Goal: Task Accomplishment & Management: Manage account settings

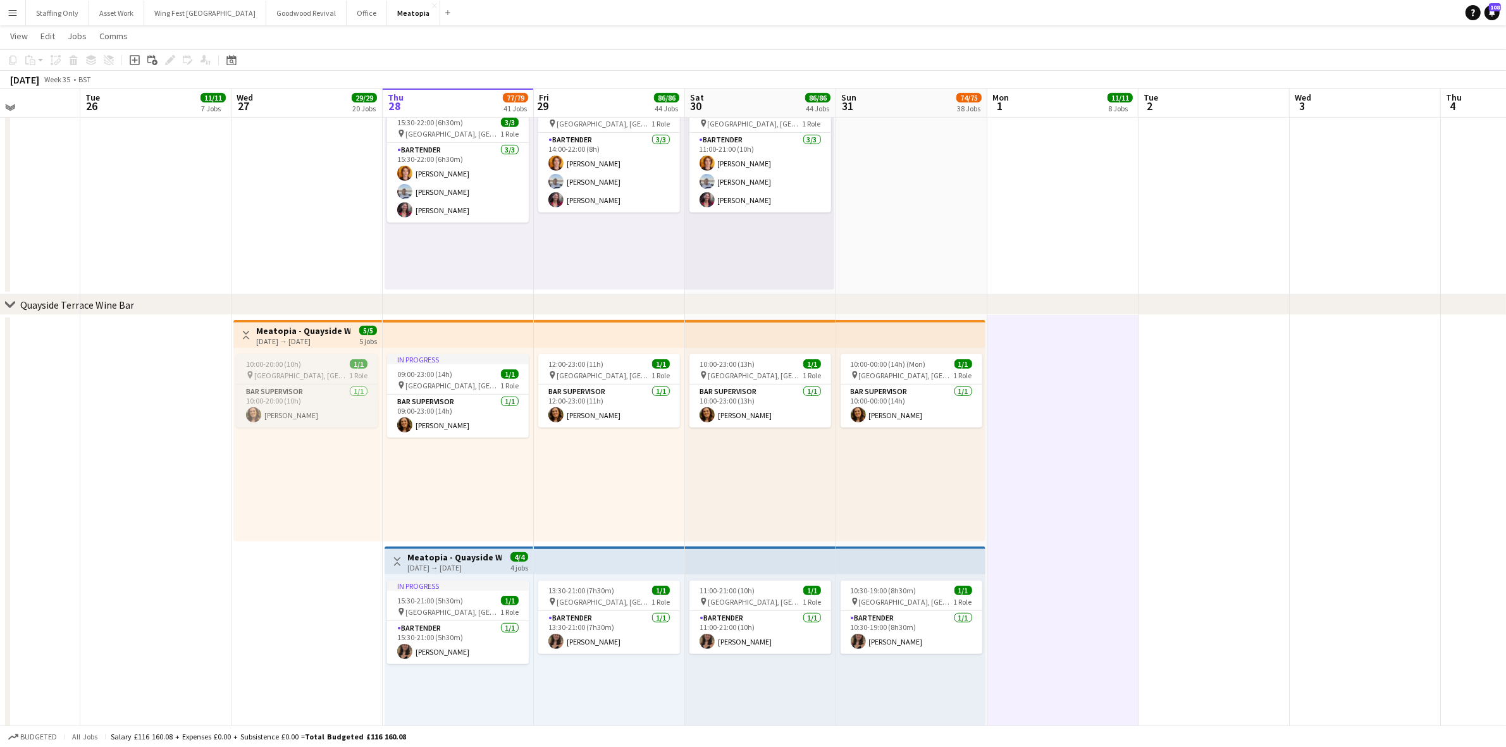
scroll to position [6640, 0]
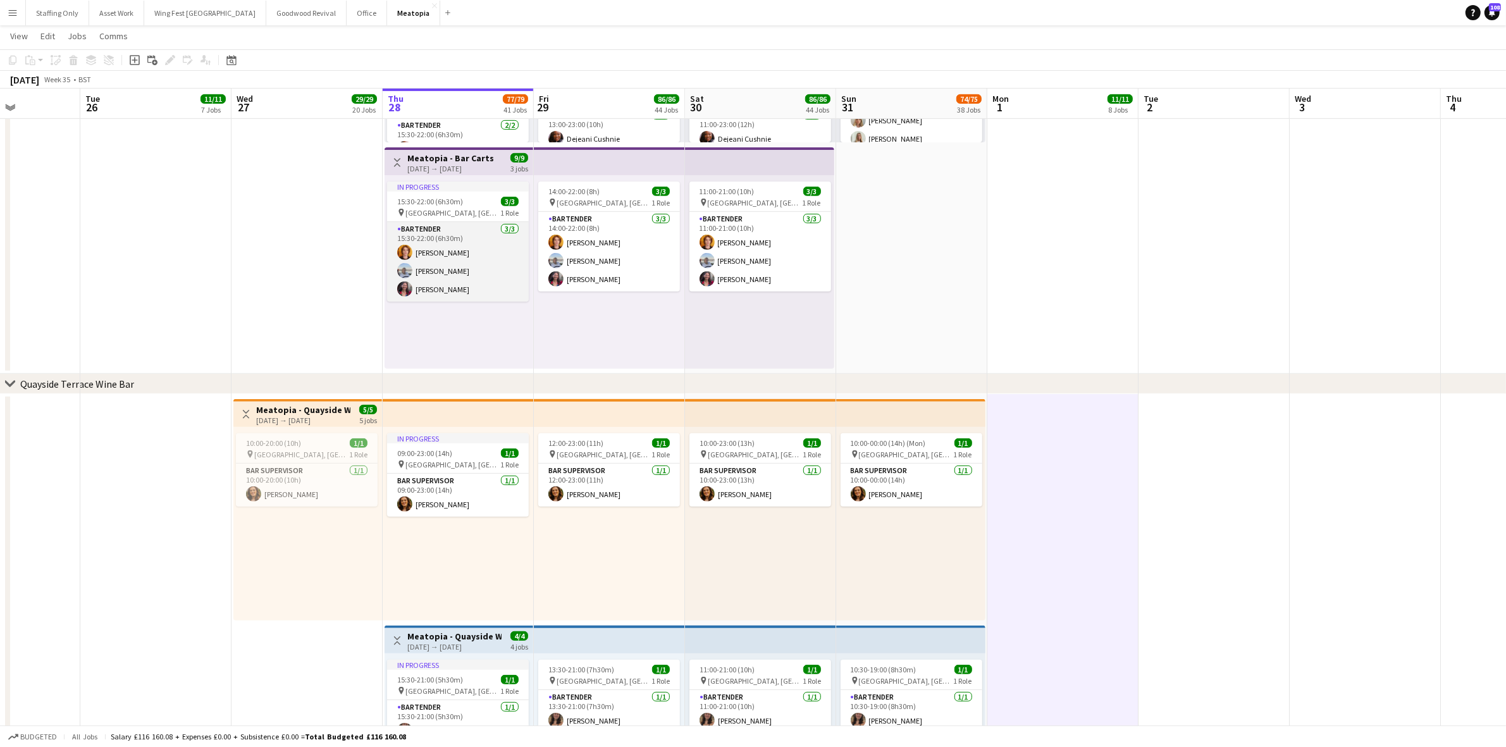
click at [483, 285] on app-card-role "Bartender [DATE] 15:30-22:00 (6h30m) [PERSON_NAME] [PERSON_NAME] [PERSON_NAME]" at bounding box center [458, 262] width 142 height 80
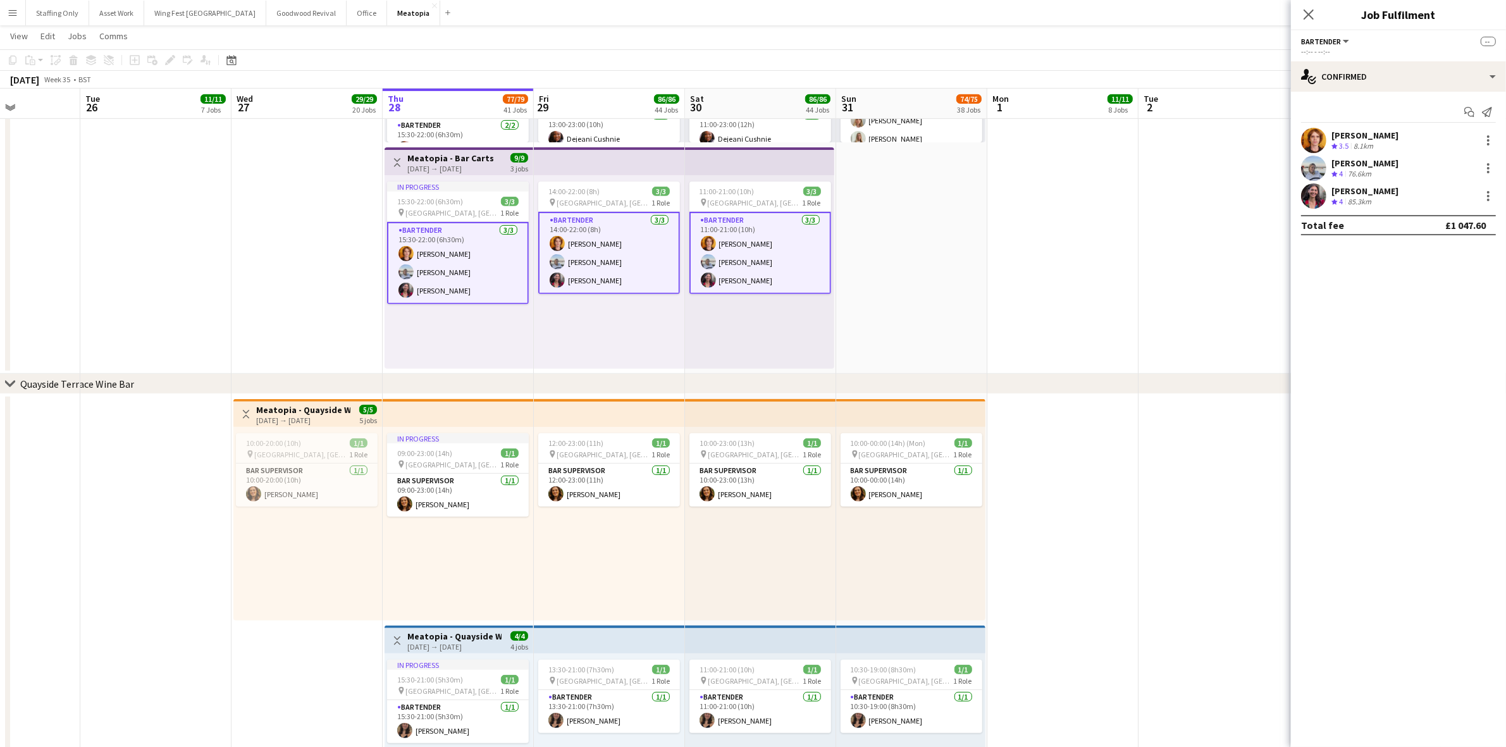
click at [455, 267] on app-card-role "Bartender [DATE] 15:30-22:00 (6h30m) [PERSON_NAME] [PERSON_NAME] [PERSON_NAME]" at bounding box center [458, 263] width 142 height 82
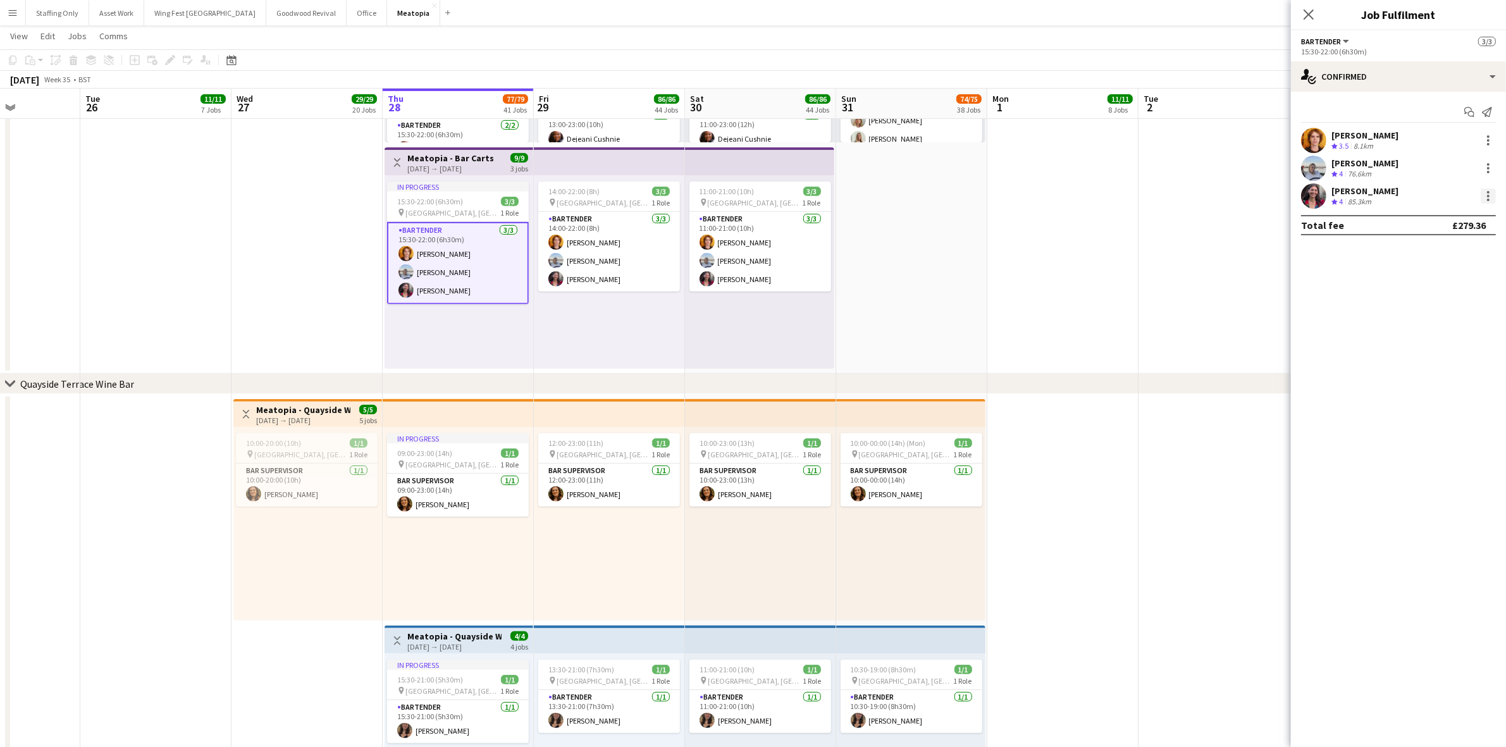
click at [1485, 198] on div at bounding box center [1487, 195] width 15 height 15
click at [1424, 311] on span "Remove" at bounding box center [1427, 310] width 38 height 11
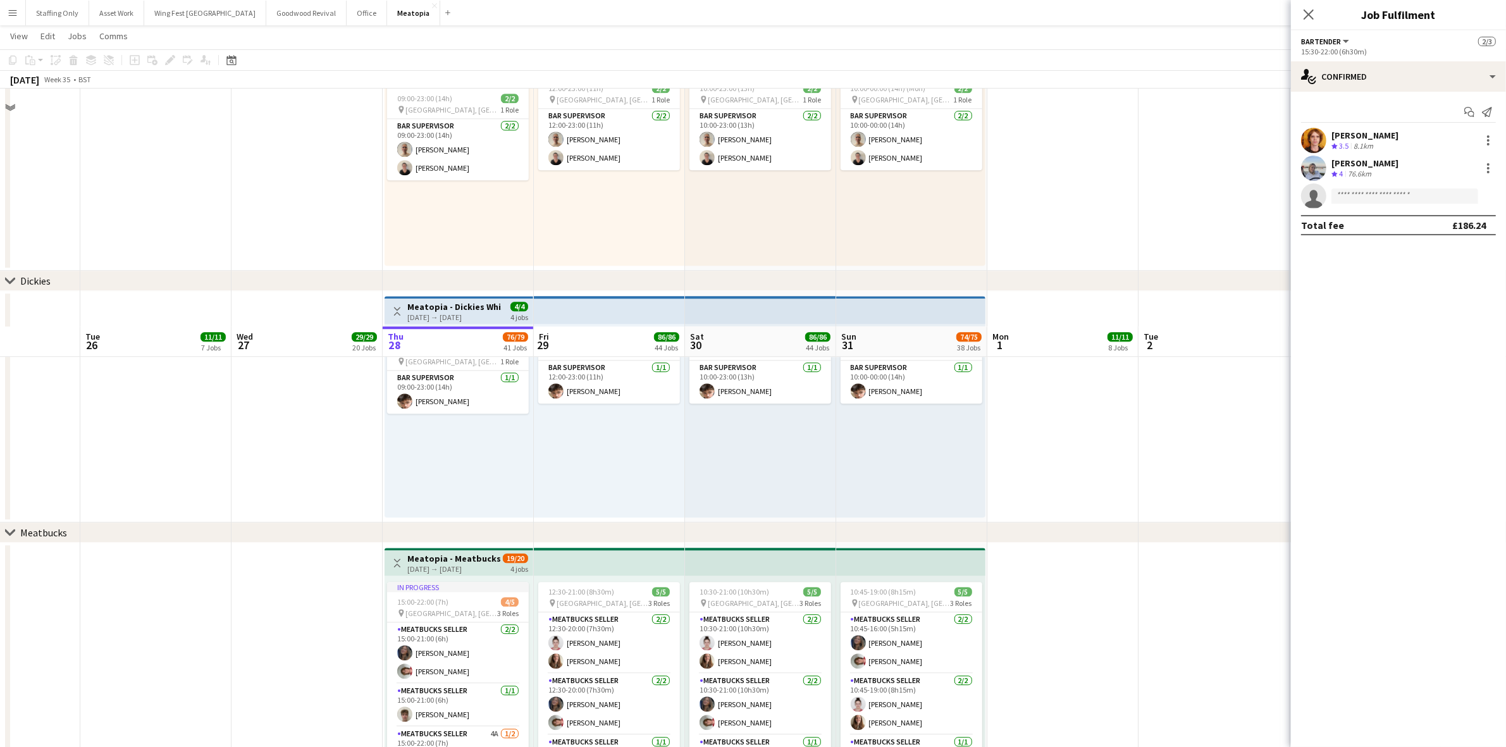
scroll to position [10315, 0]
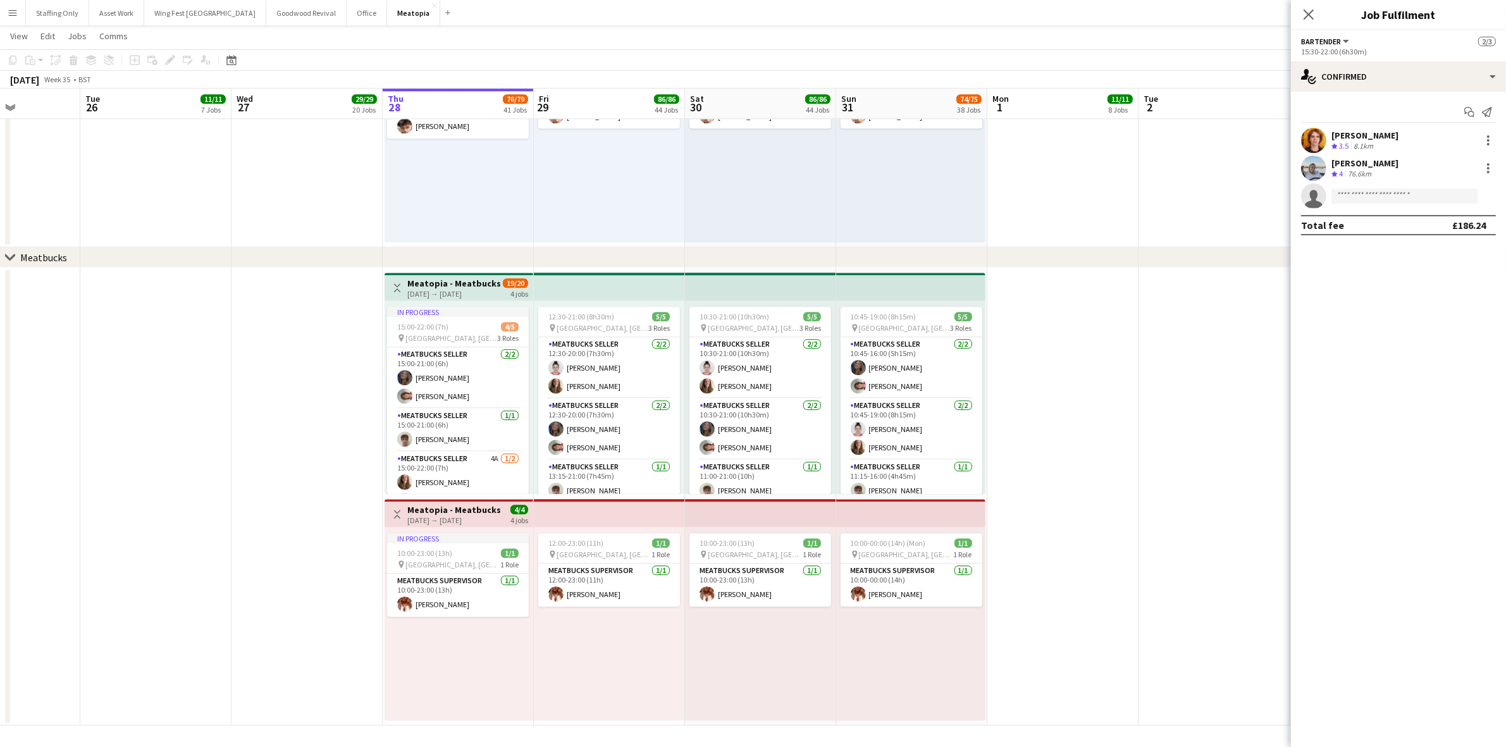
click at [294, 465] on app-date-cell at bounding box center [306, 497] width 151 height 458
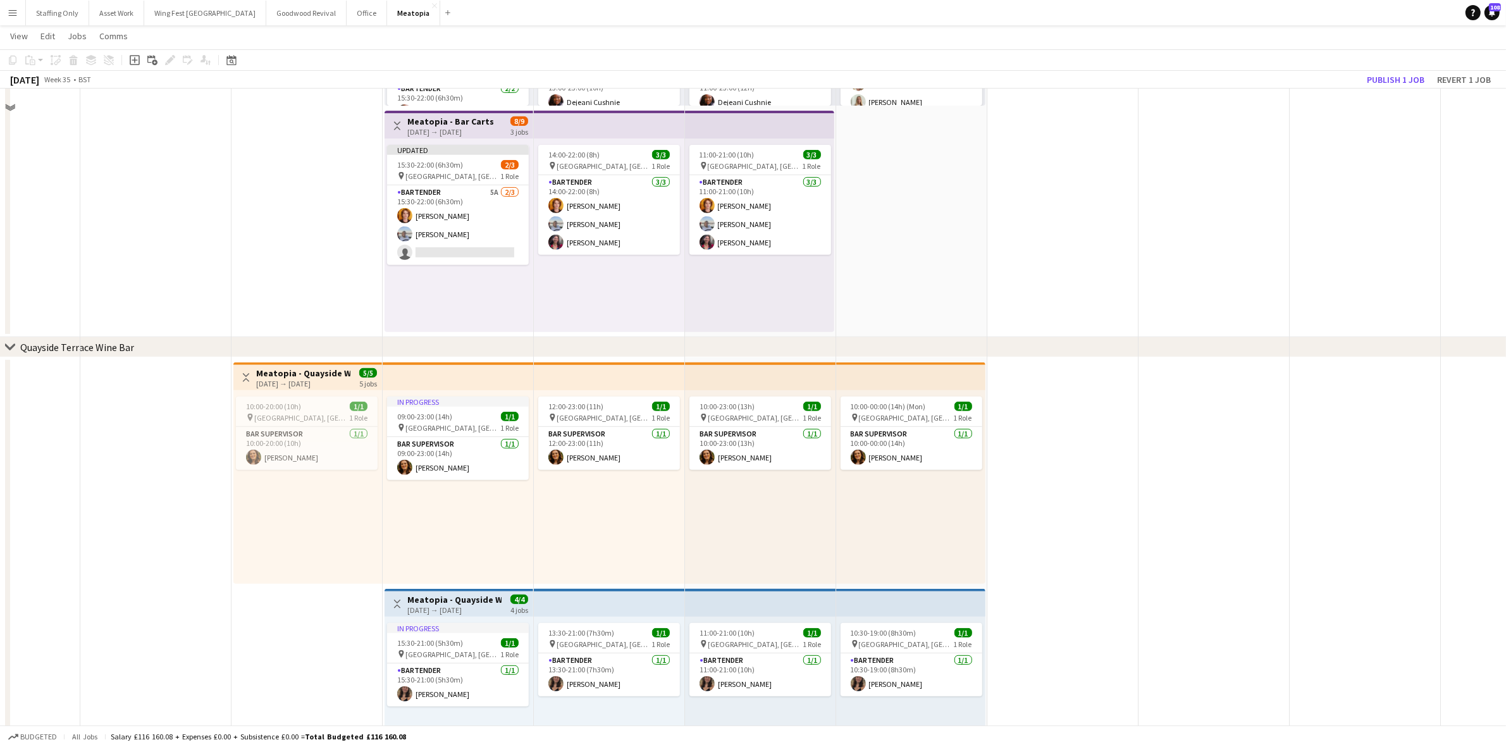
scroll to position [6520, 0]
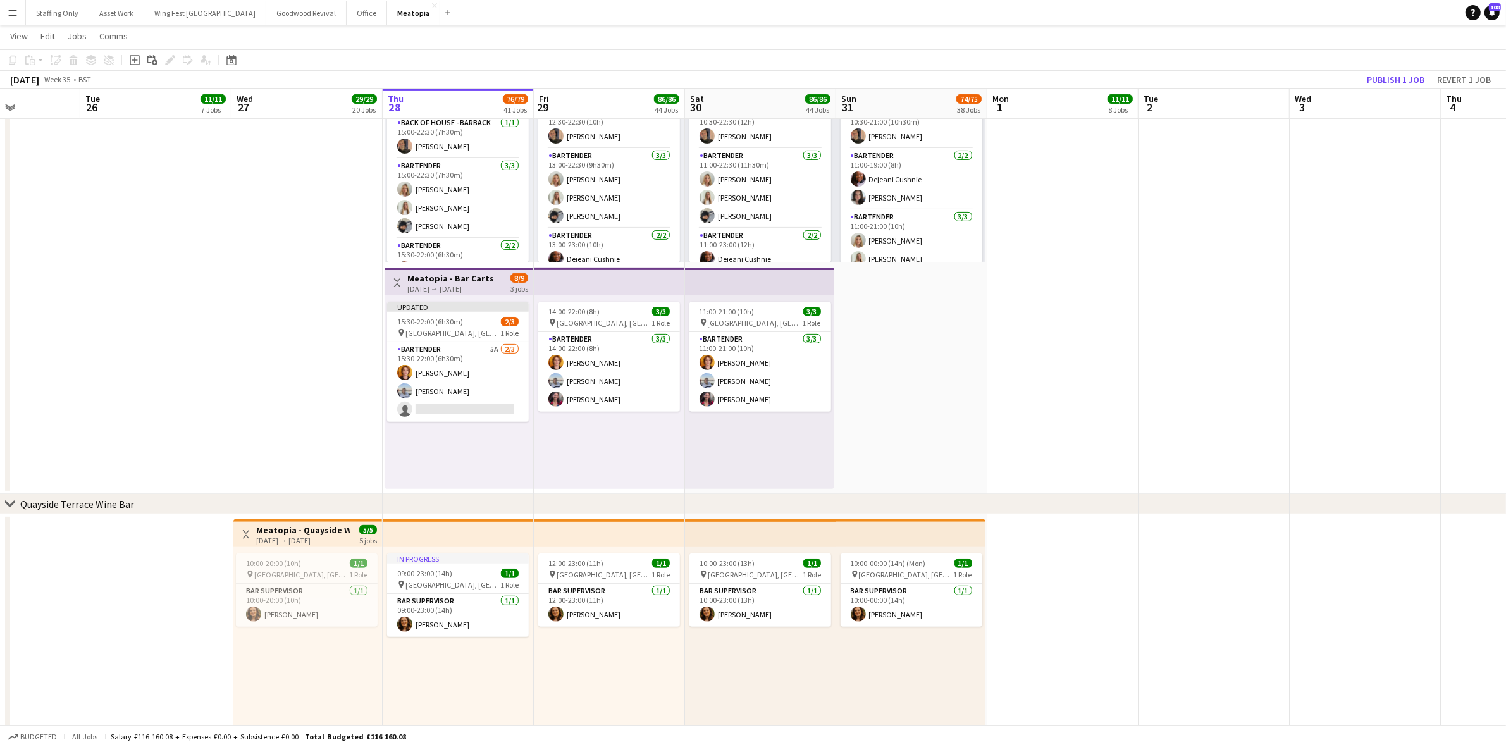
click at [437, 321] on span "15:30-22:00 (6h30m)" at bounding box center [430, 321] width 66 height 9
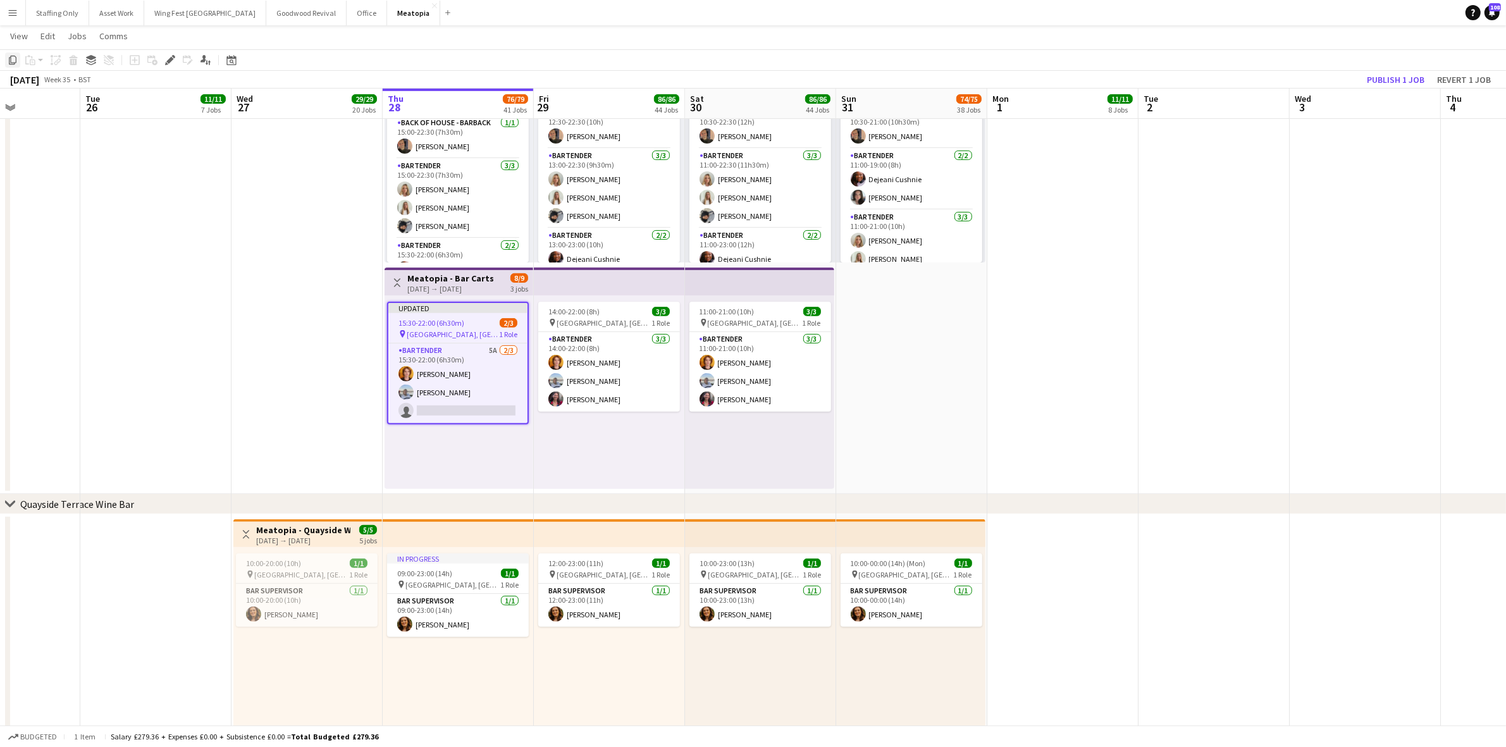
click at [15, 61] on icon "Copy" at bounding box center [13, 60] width 10 height 10
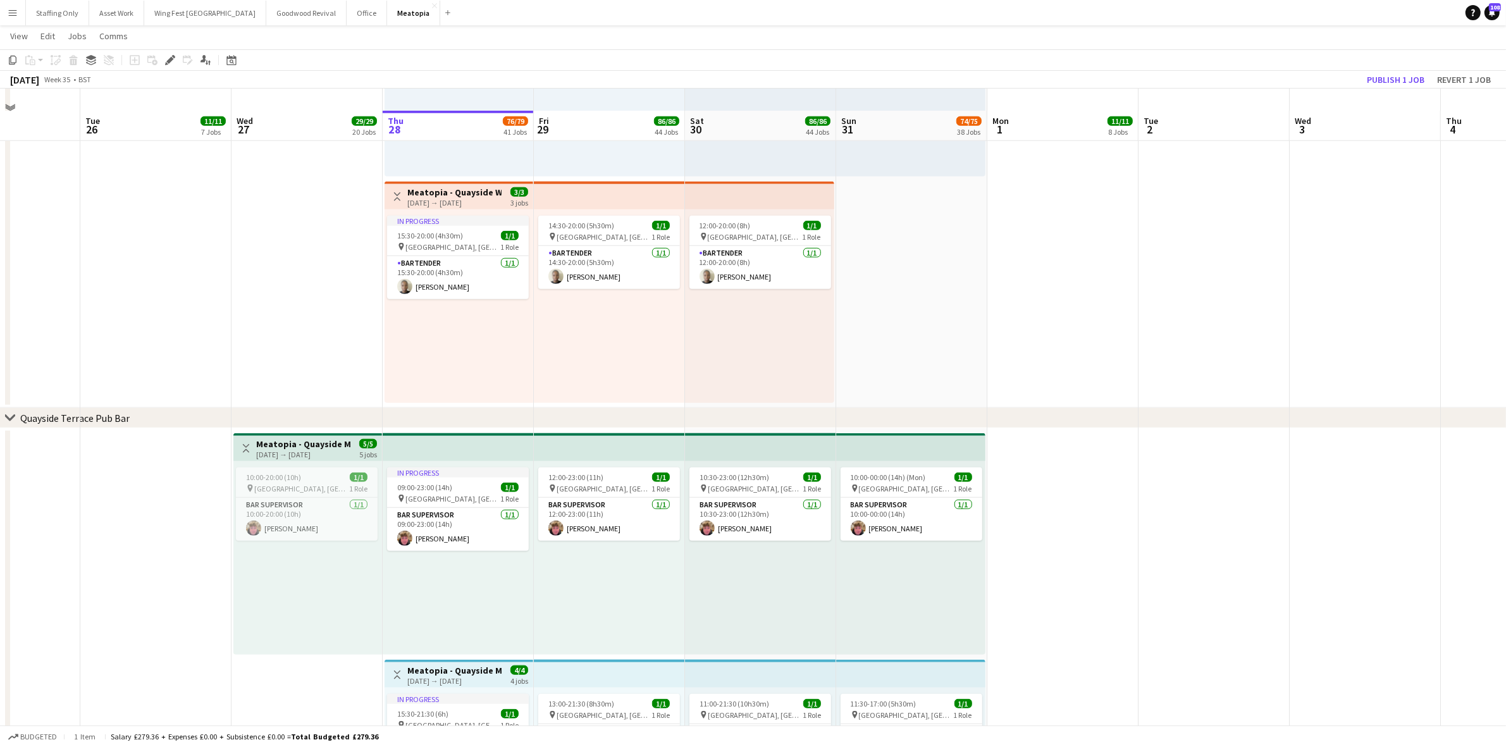
scroll to position [7627, 0]
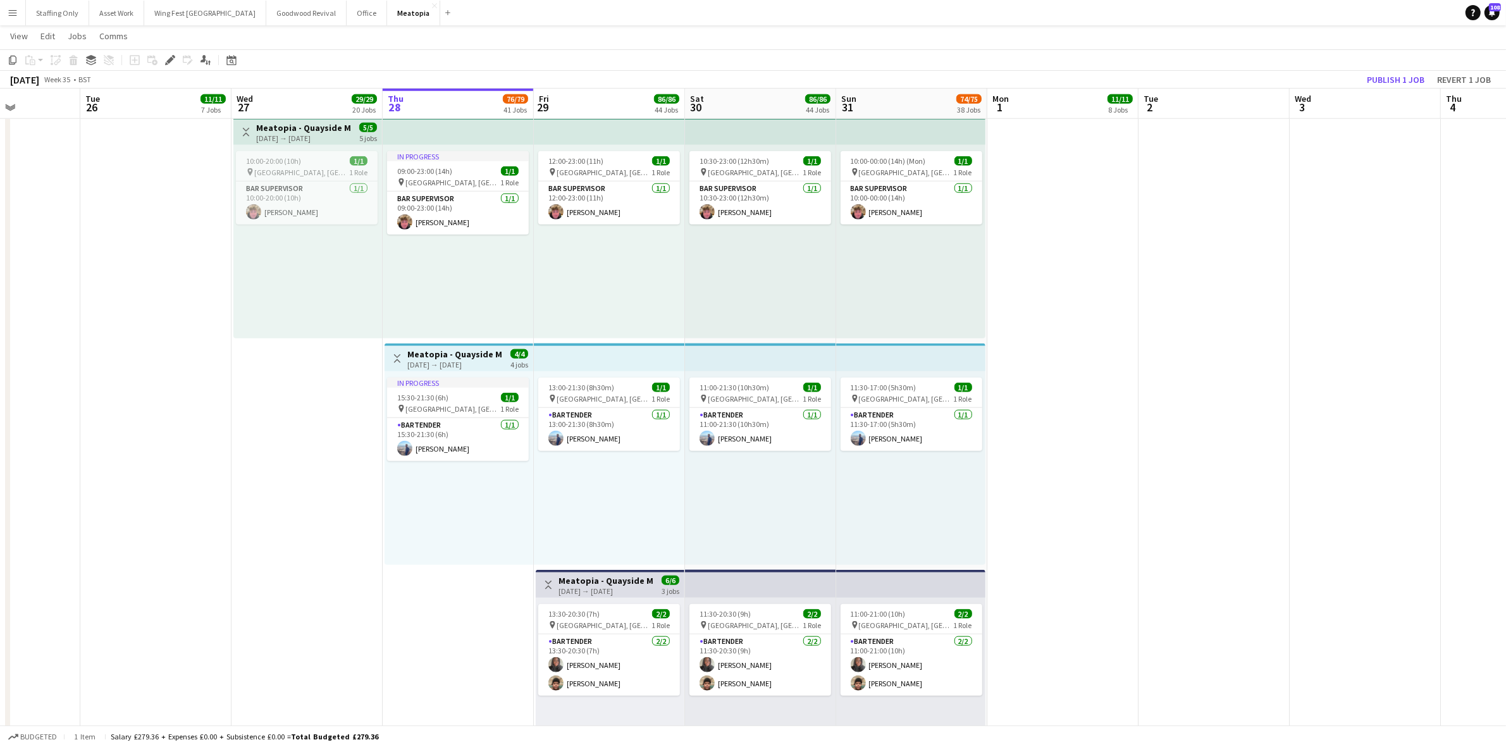
click at [437, 622] on app-date-cell "In progress 09:00-23:00 (14h) 1/1 pin [GEOGRAPHIC_DATA], [GEOGRAPHIC_DATA], [GE…" at bounding box center [458, 567] width 151 height 911
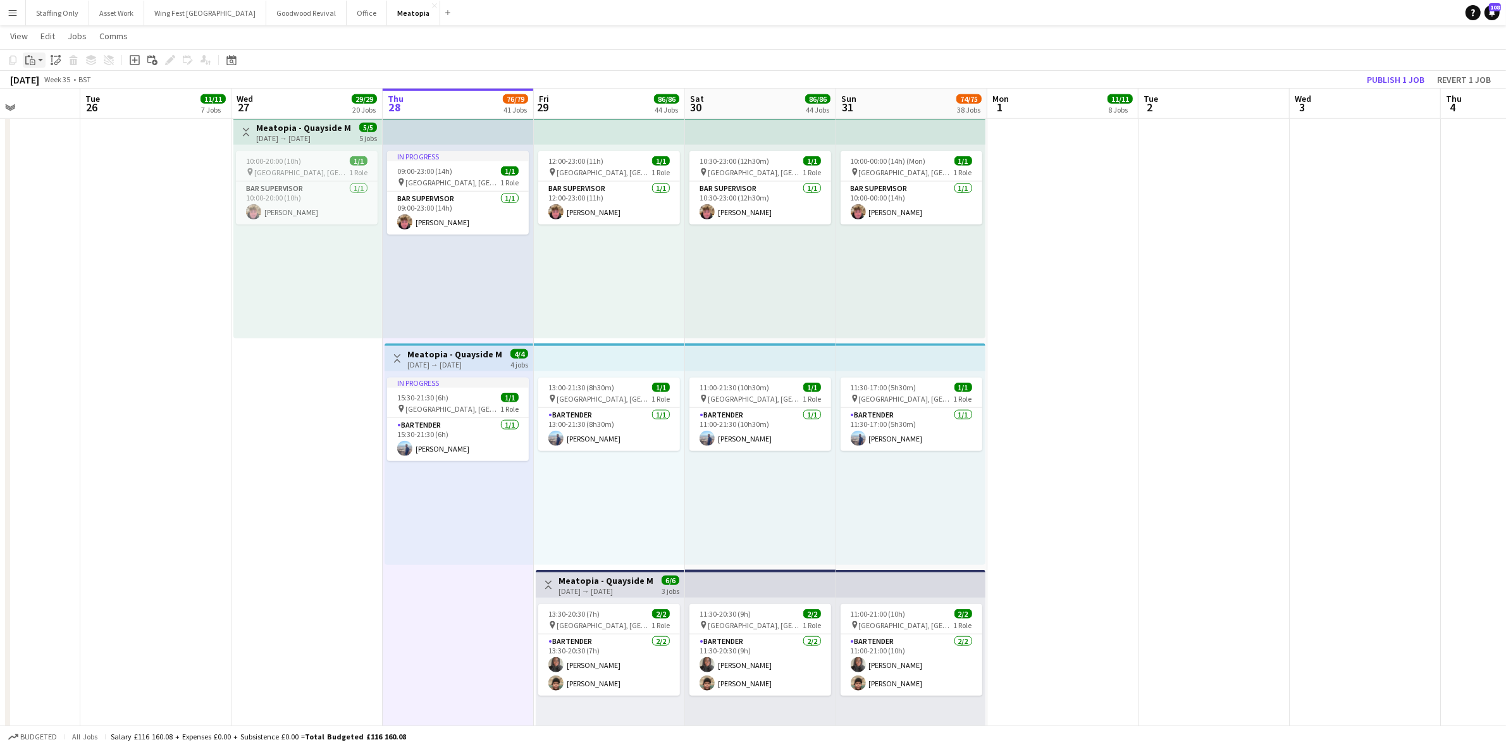
click at [30, 62] on icon "Paste" at bounding box center [30, 60] width 10 height 10
click at [48, 87] on link "Paste Ctrl+V" at bounding box center [93, 83] width 119 height 11
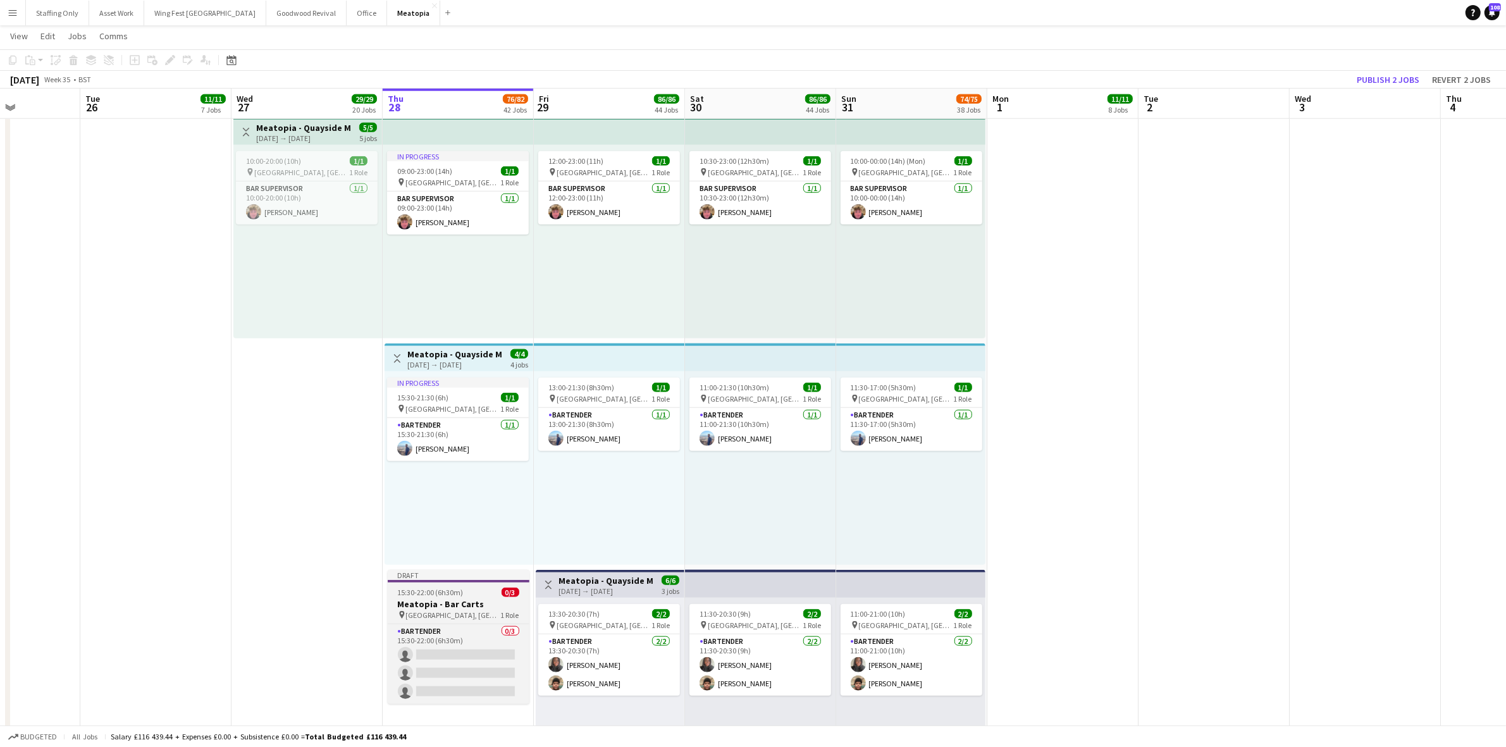
click at [459, 596] on span "15:30-22:00 (6h30m)" at bounding box center [431, 592] width 66 height 9
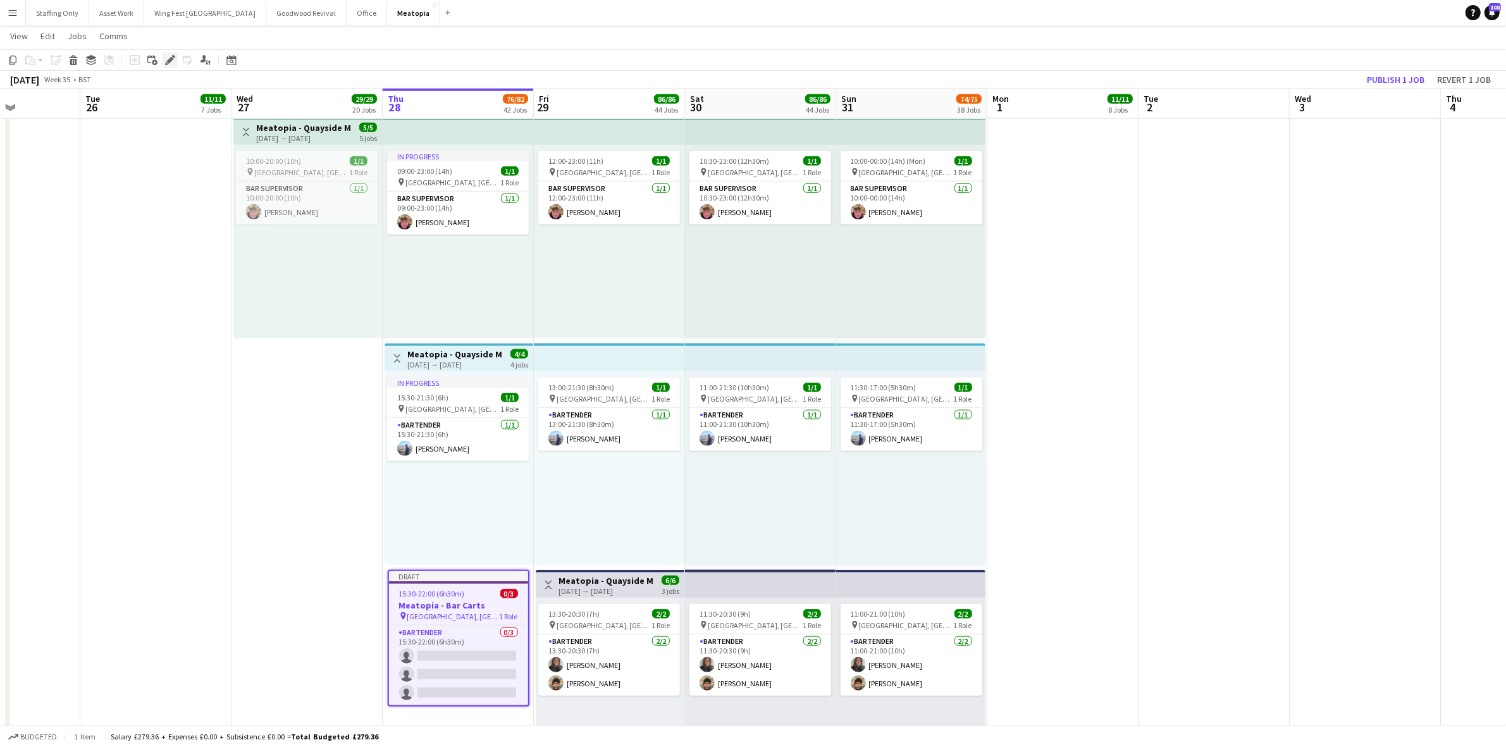
click at [166, 57] on icon "Edit" at bounding box center [170, 60] width 10 height 10
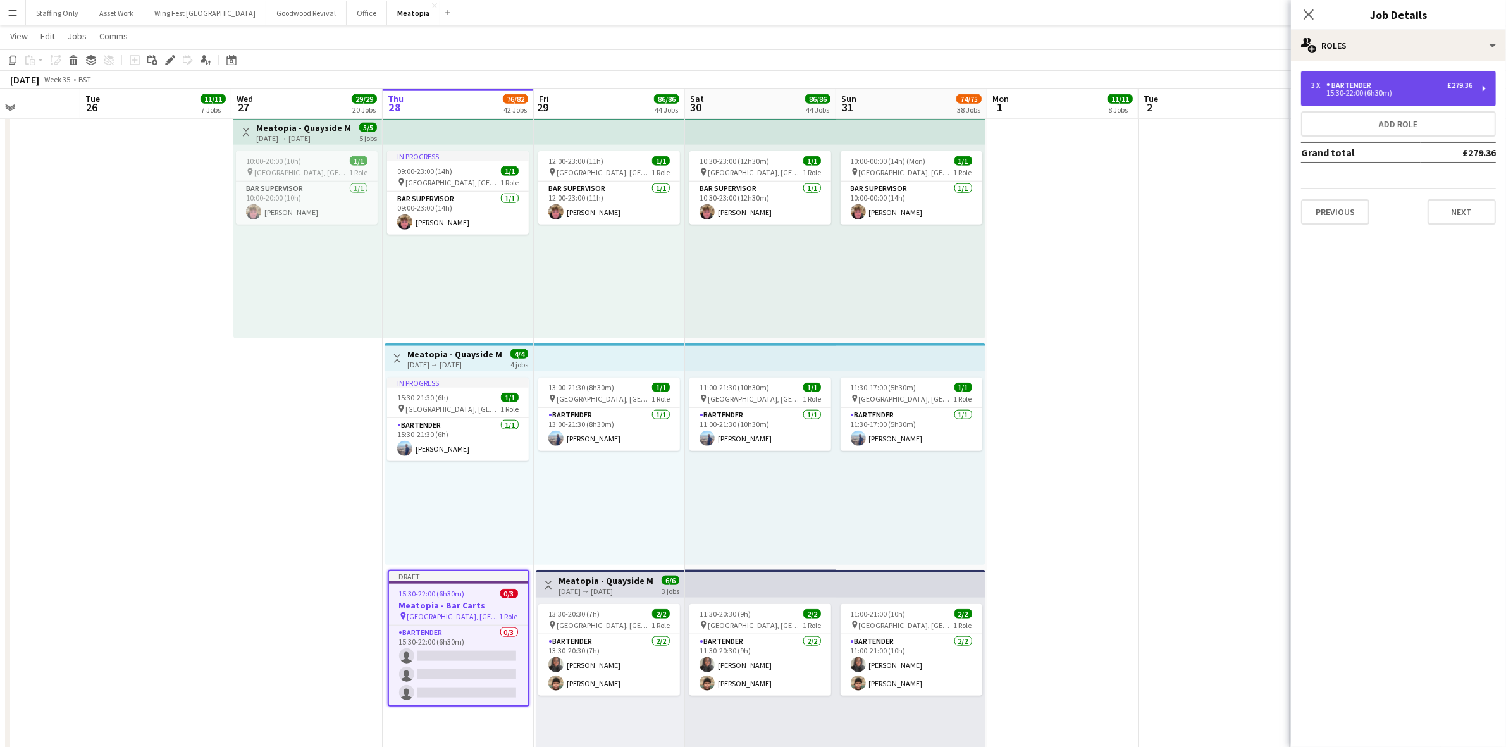
click at [1320, 86] on div "3 x" at bounding box center [1318, 85] width 15 height 9
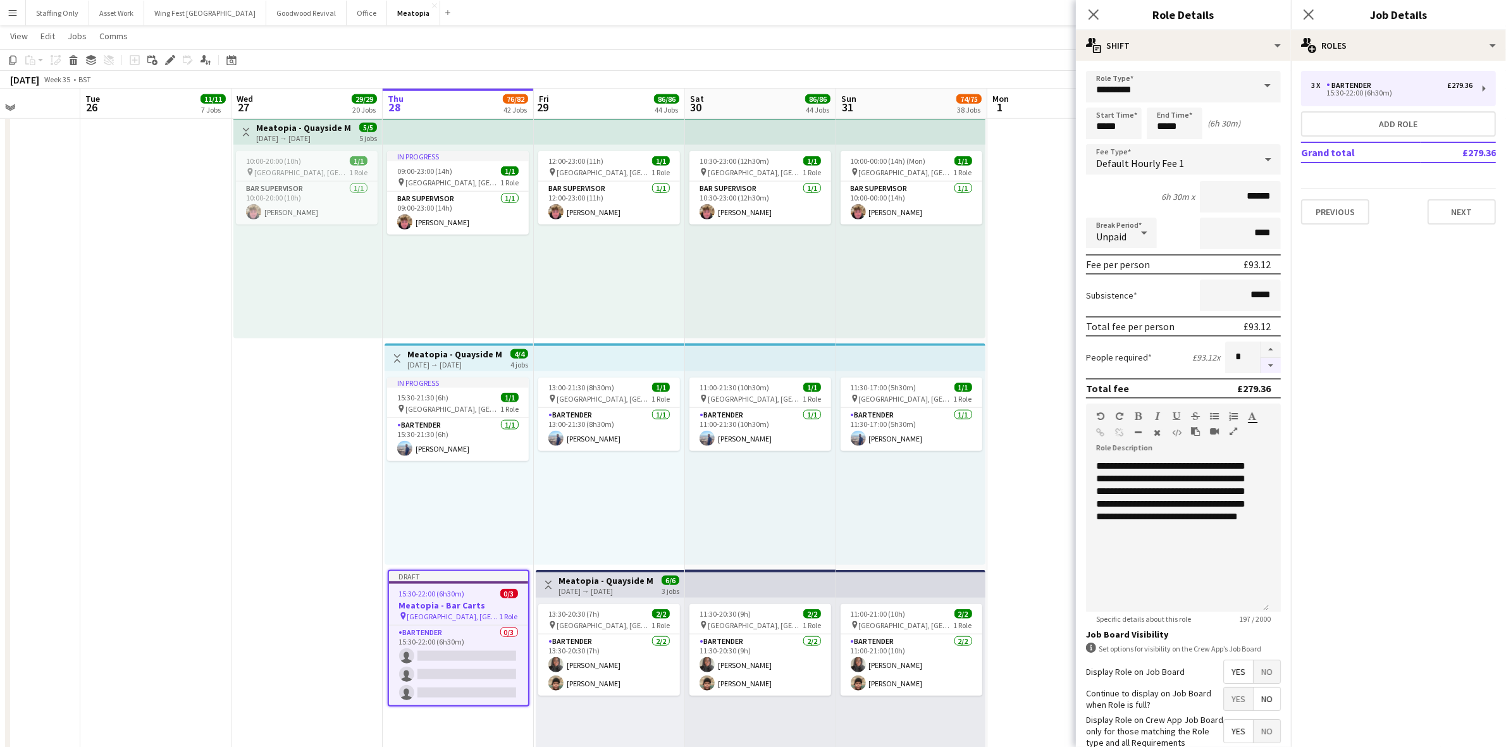
click at [1262, 362] on button "button" at bounding box center [1270, 366] width 20 height 16
type input "*"
click at [460, 594] on span "15:30-22:00 (6h30m)" at bounding box center [432, 593] width 66 height 9
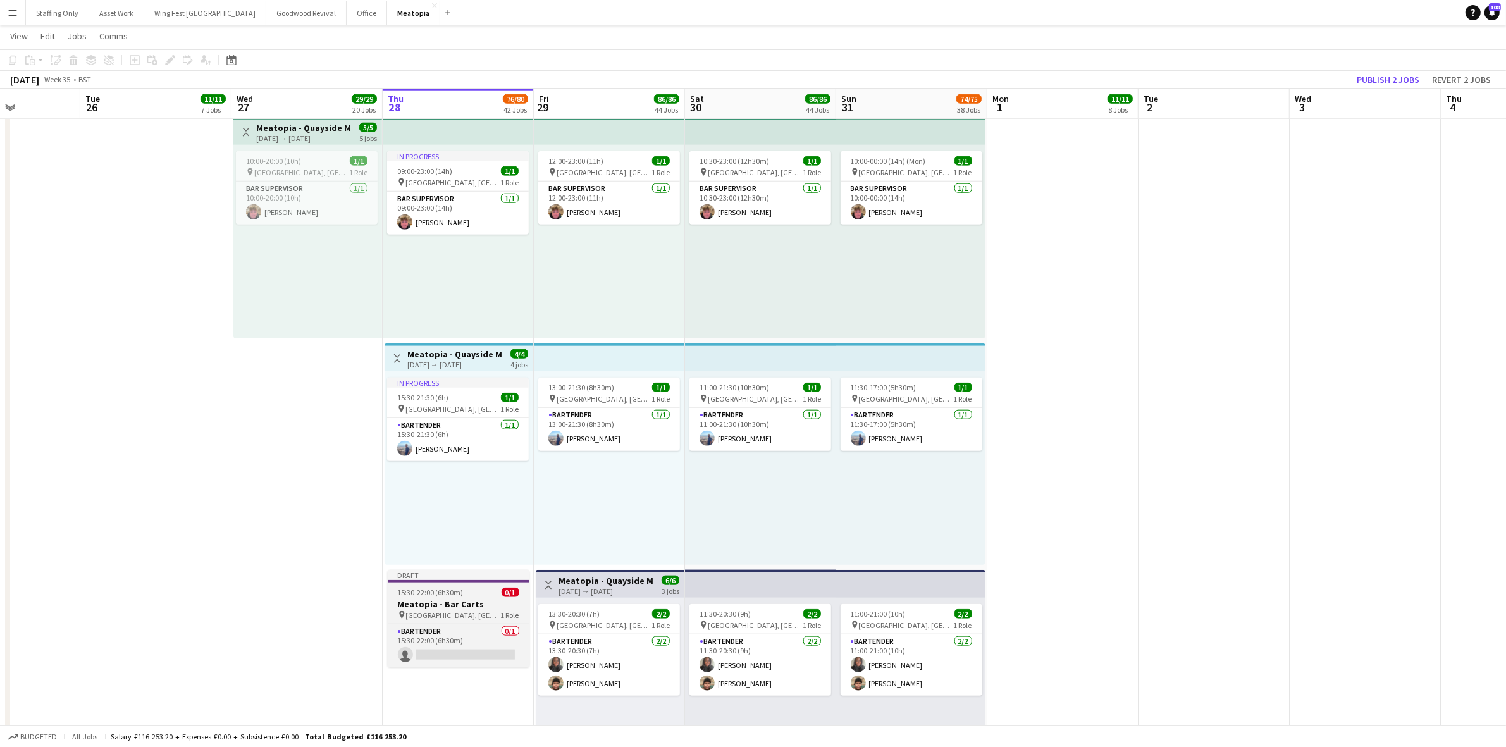
click at [417, 605] on h3 "Meatopia - Bar Carts" at bounding box center [459, 603] width 142 height 11
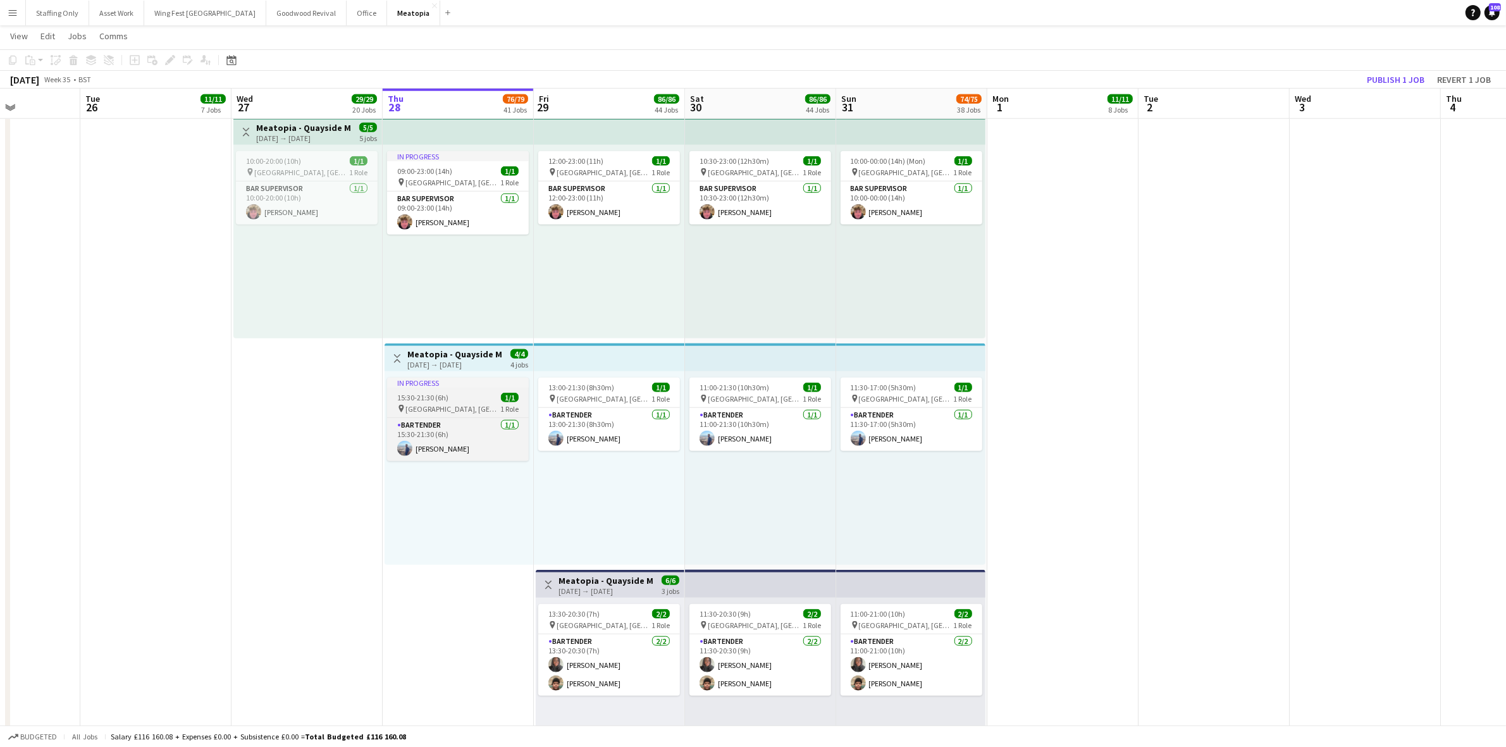
click at [451, 386] on div "In progress" at bounding box center [458, 383] width 142 height 10
click at [11, 61] on icon "Copy" at bounding box center [13, 60] width 10 height 10
click at [450, 602] on app-date-cell "In progress 09:00-23:00 (14h) 1/1 pin [GEOGRAPHIC_DATA], [GEOGRAPHIC_DATA], [GE…" at bounding box center [458, 567] width 151 height 911
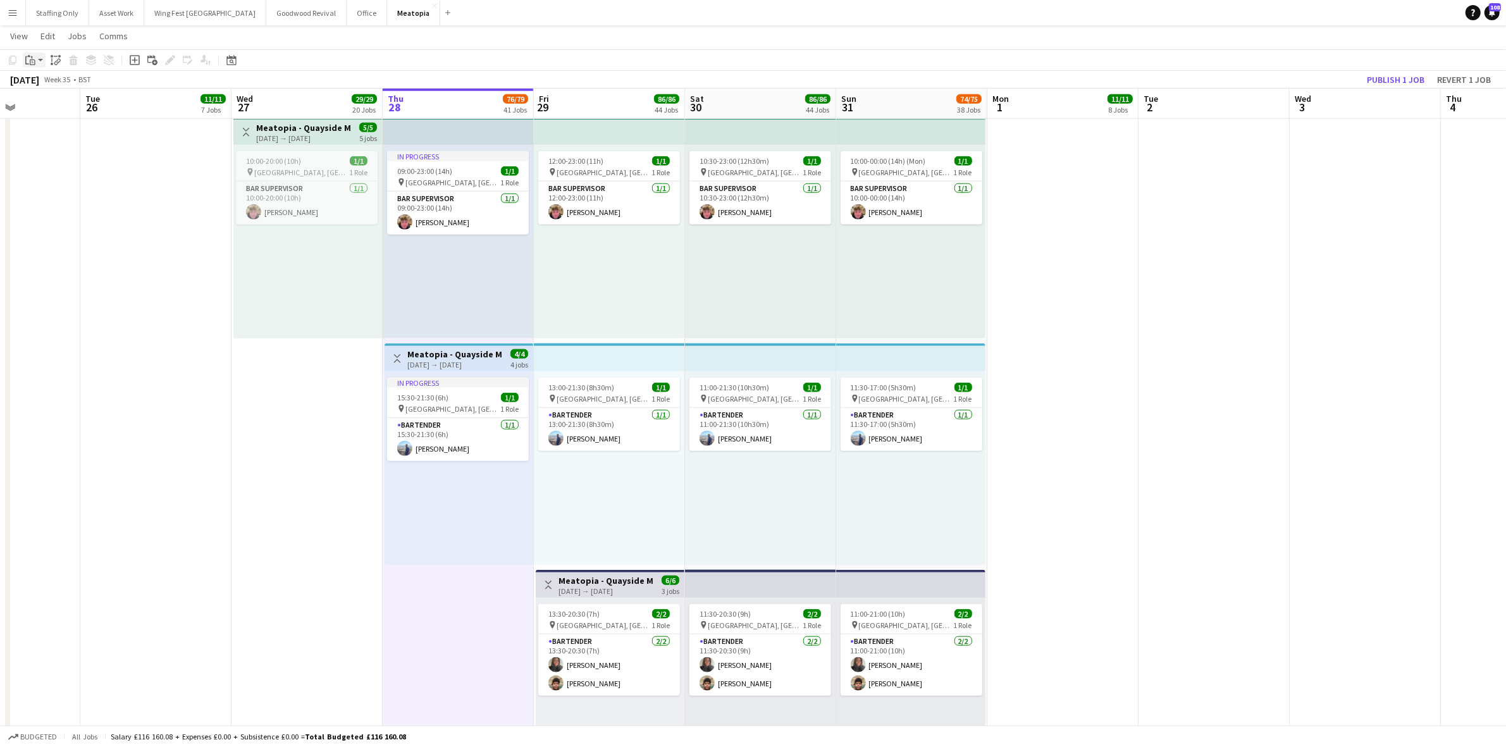
click at [38, 64] on app-action-btn "Paste" at bounding box center [34, 59] width 23 height 15
click at [47, 86] on link "Paste Ctrl+V" at bounding box center [93, 83] width 119 height 11
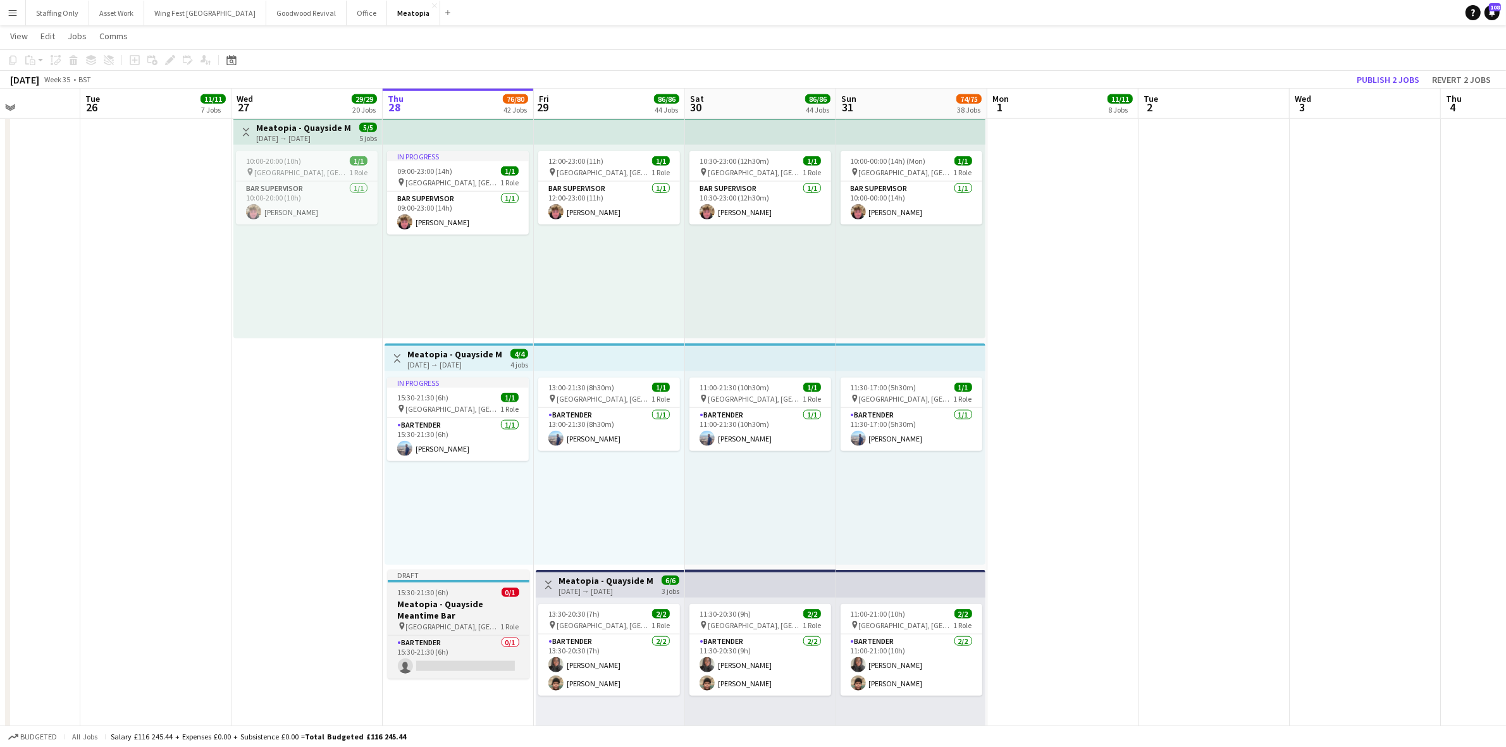
click at [440, 622] on span "[GEOGRAPHIC_DATA], [GEOGRAPHIC_DATA], [GEOGRAPHIC_DATA]" at bounding box center [453, 626] width 95 height 9
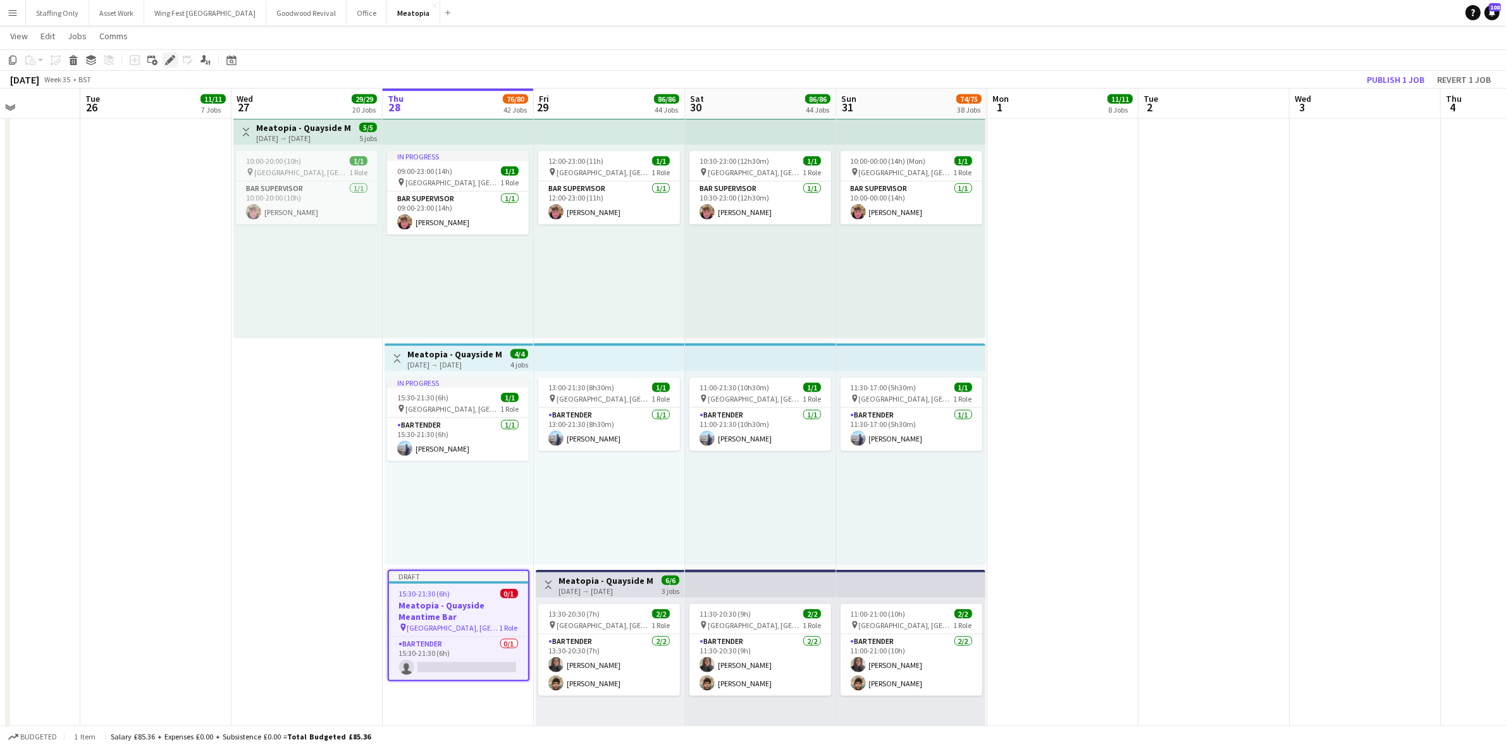
click at [168, 61] on icon at bounding box center [169, 60] width 7 height 7
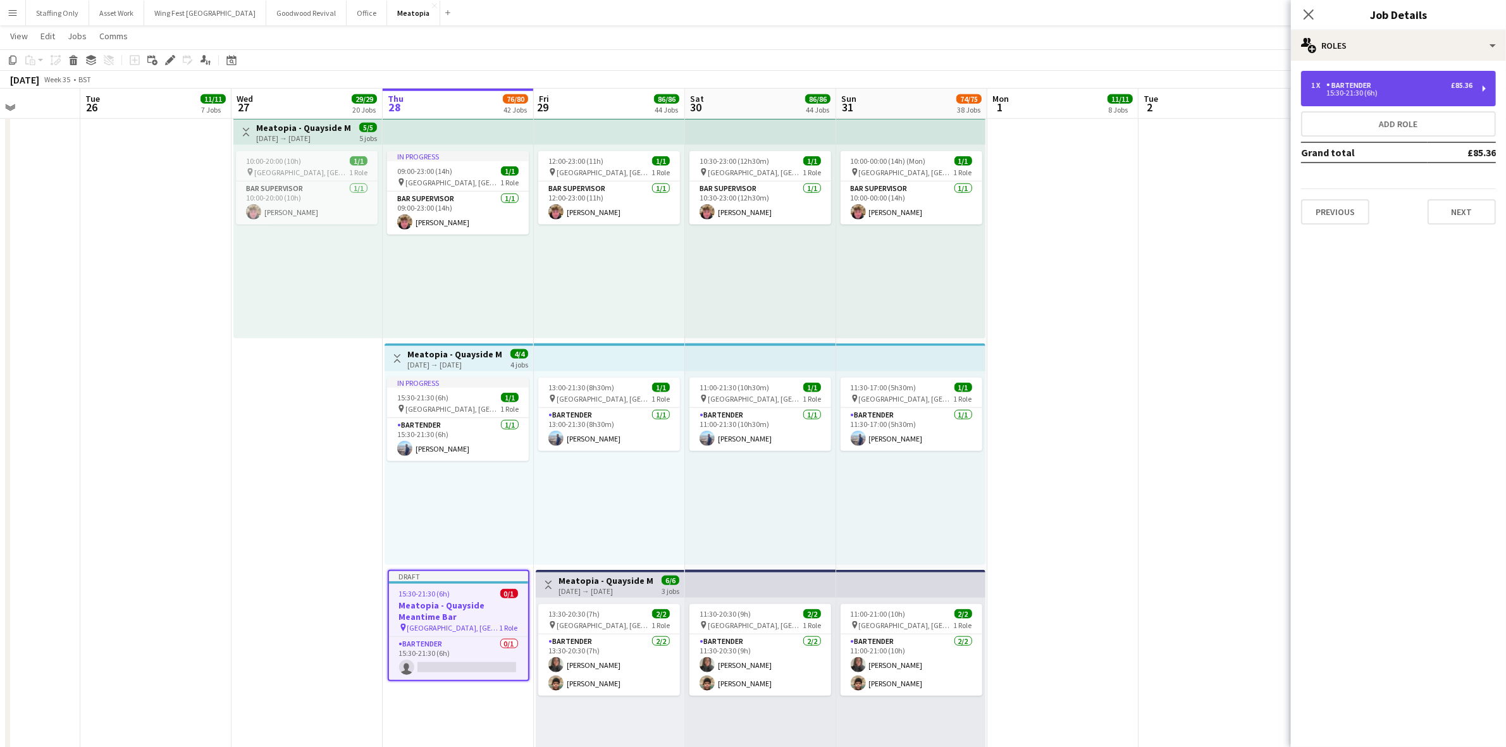
click at [1338, 92] on div "15:30-21:30 (6h)" at bounding box center [1391, 93] width 161 height 6
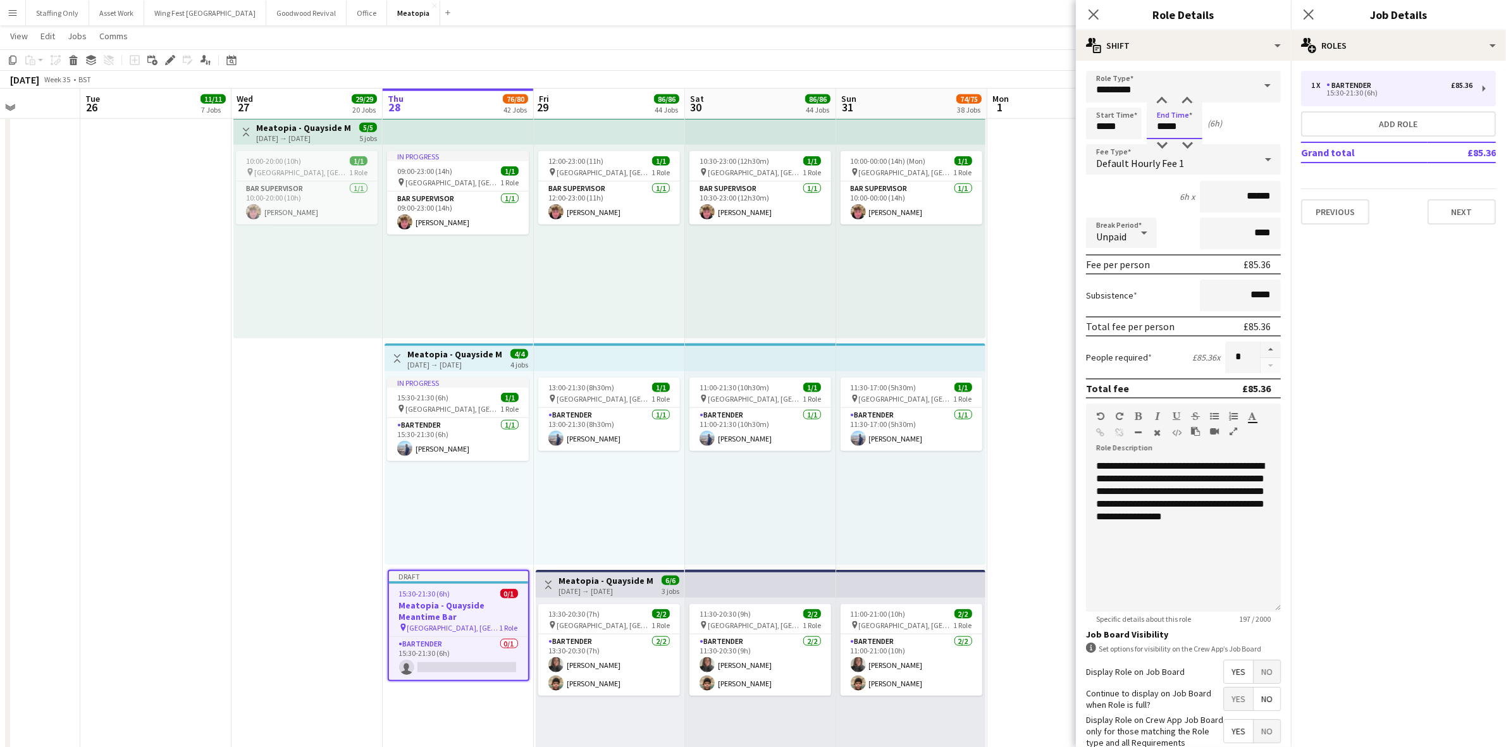
drag, startPoint x: 1187, startPoint y: 119, endPoint x: 1091, endPoint y: 104, distance: 97.2
click at [1089, 111] on div "Start Time ***** End Time ***** (6h)" at bounding box center [1183, 124] width 195 height 32
type input "*****"
click at [1058, 217] on app-date-cell at bounding box center [1062, 567] width 151 height 911
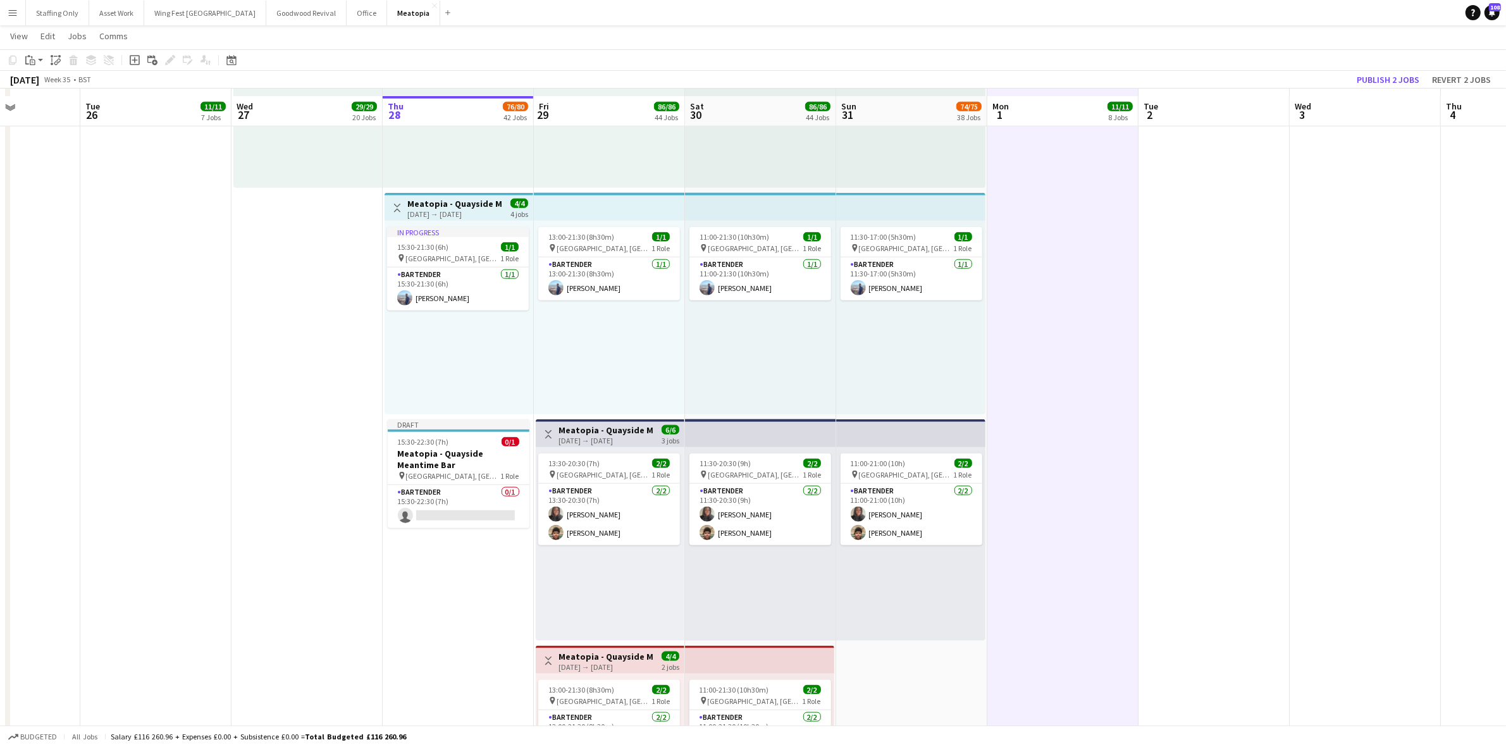
scroll to position [7785, 0]
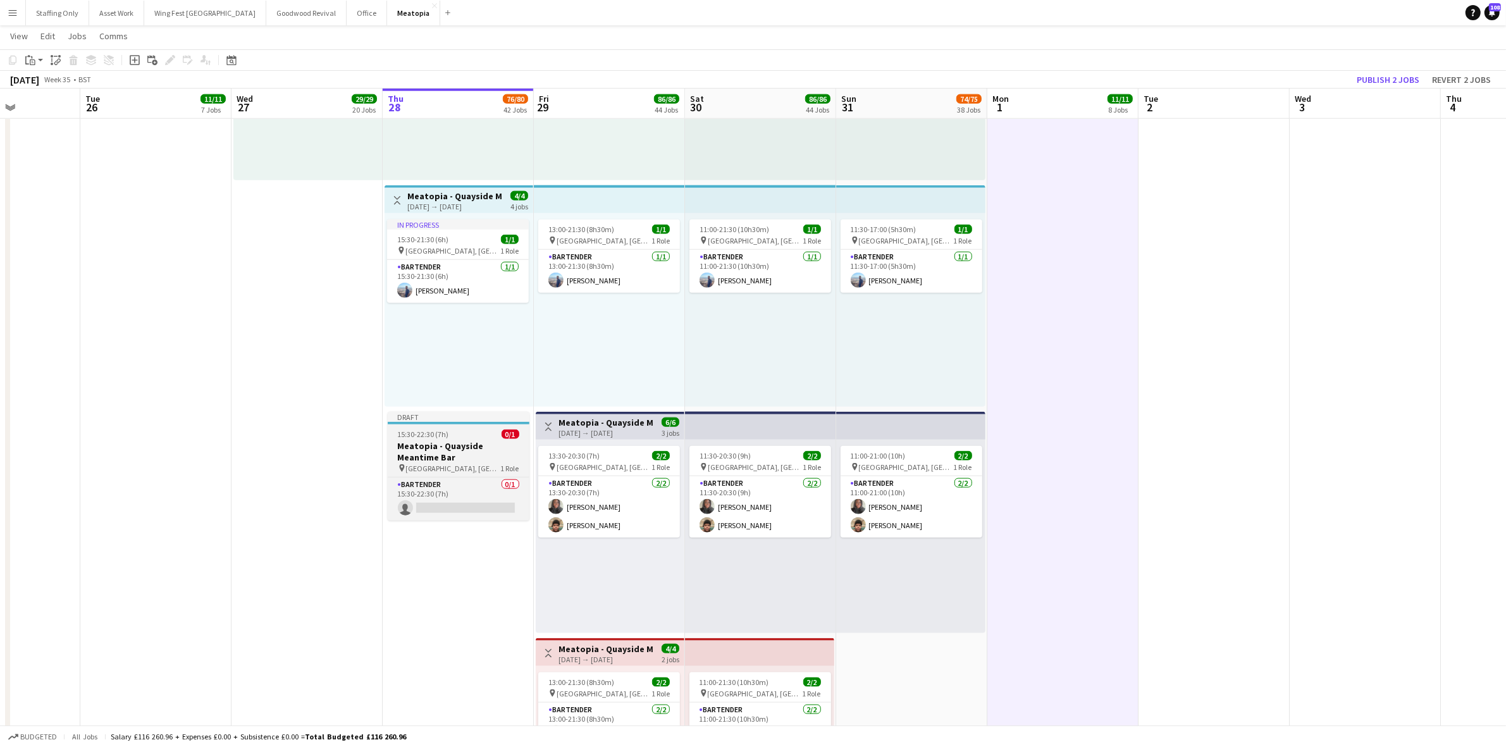
click at [424, 440] on h3 "Meatopia - Quayside Meantime Bar" at bounding box center [459, 451] width 142 height 23
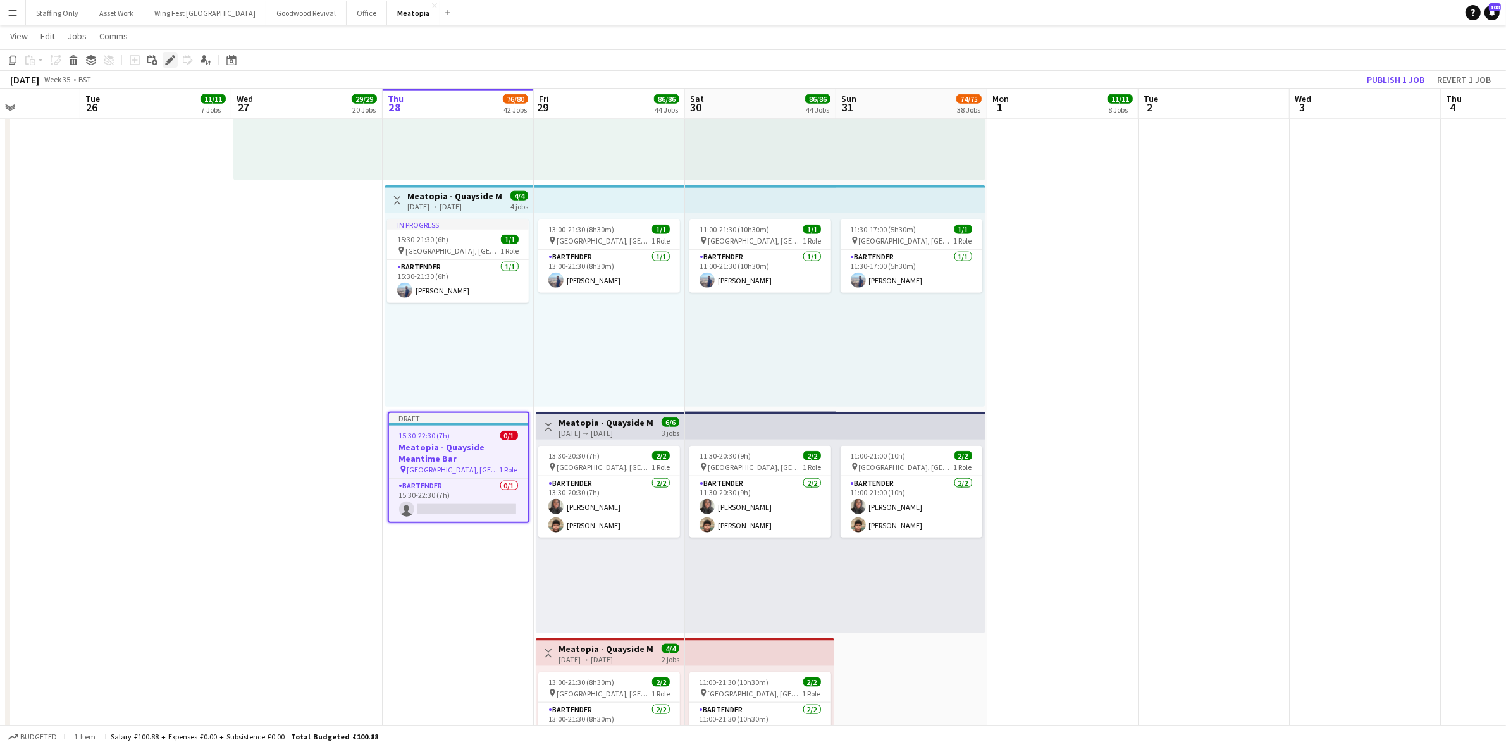
click at [163, 61] on div "Edit" at bounding box center [170, 59] width 15 height 15
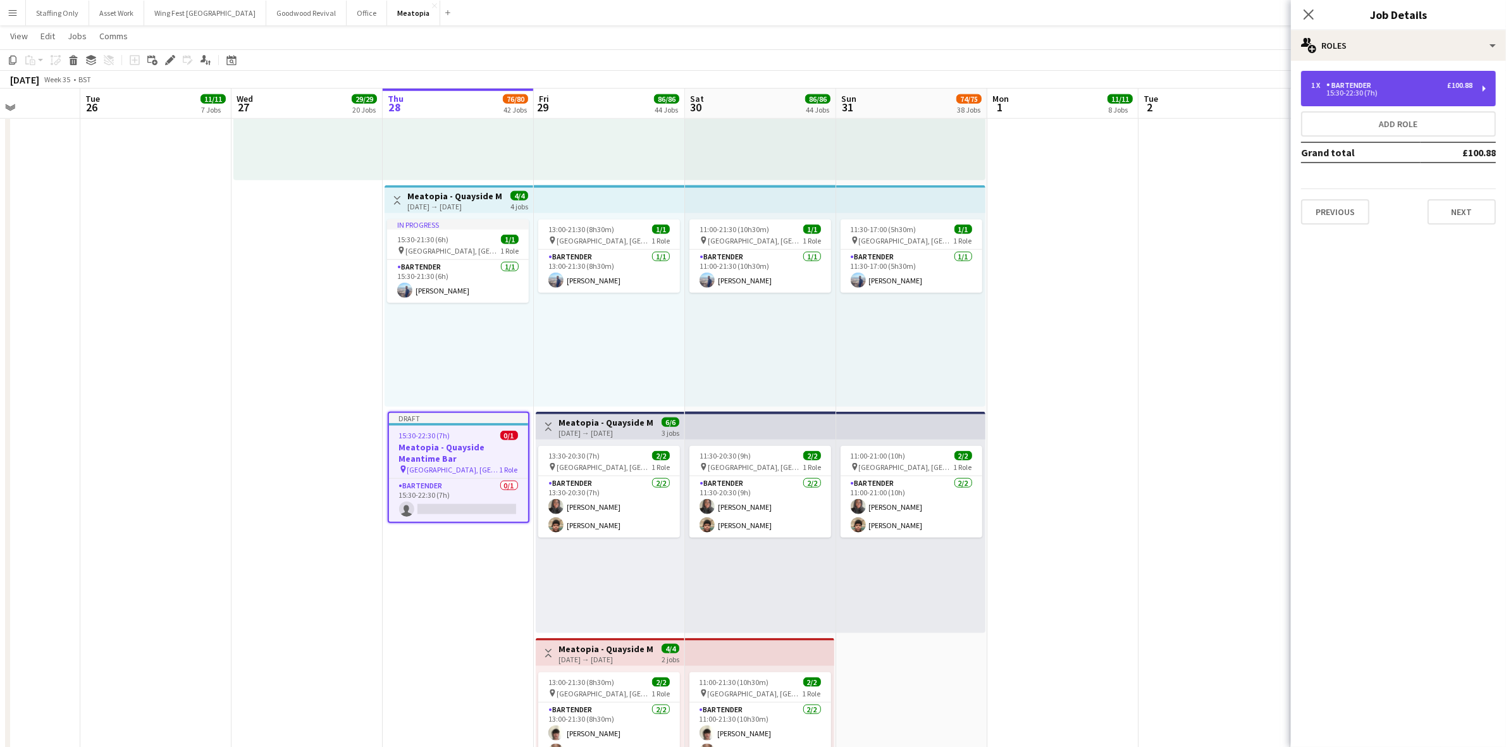
click at [1354, 94] on div "15:30-22:30 (7h)" at bounding box center [1391, 93] width 161 height 6
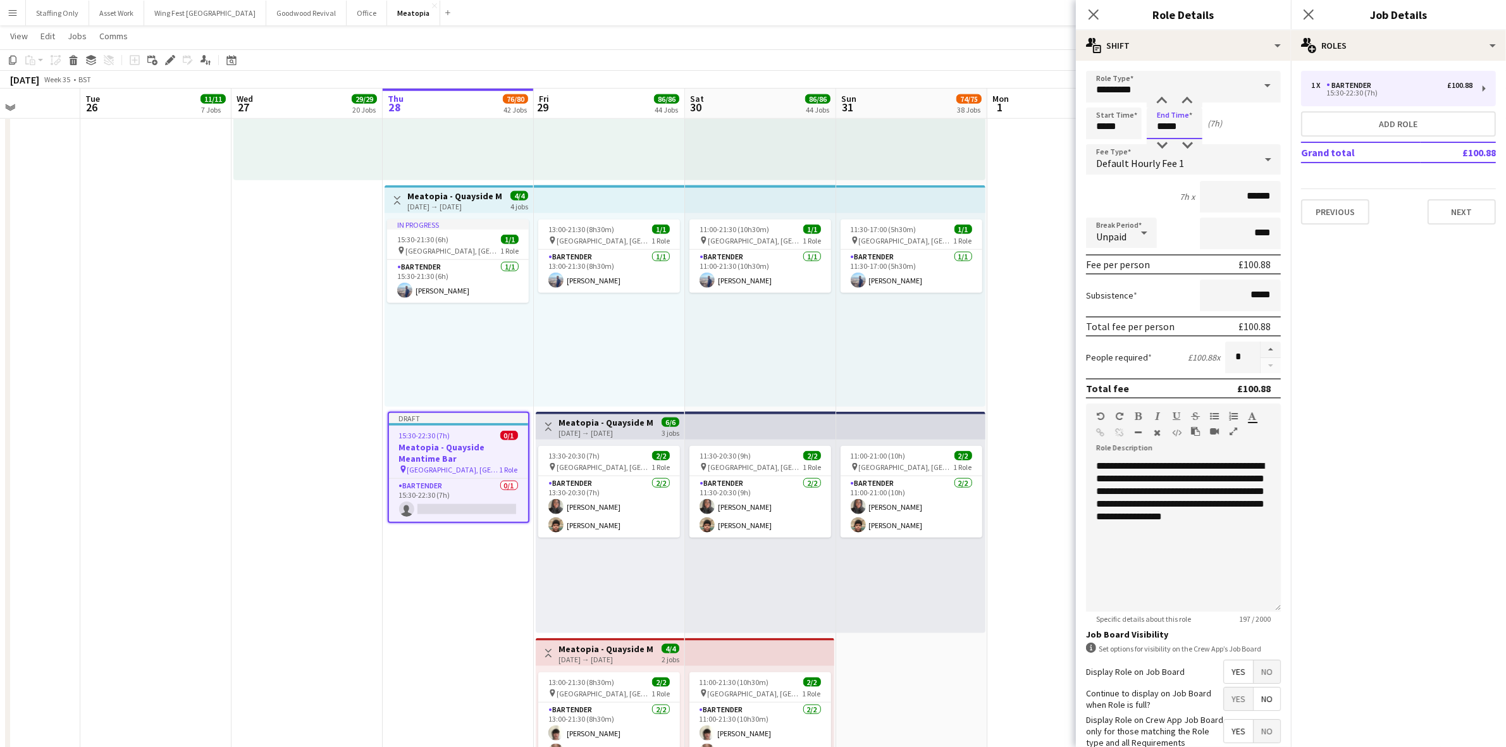
drag, startPoint x: 1183, startPoint y: 130, endPoint x: 1131, endPoint y: 111, distance: 55.8
click at [1131, 111] on div "Start Time ***** End Time ***** (7h)" at bounding box center [1183, 124] width 195 height 32
type input "*****"
click at [1312, 15] on icon "Close pop-in" at bounding box center [1308, 14] width 12 height 12
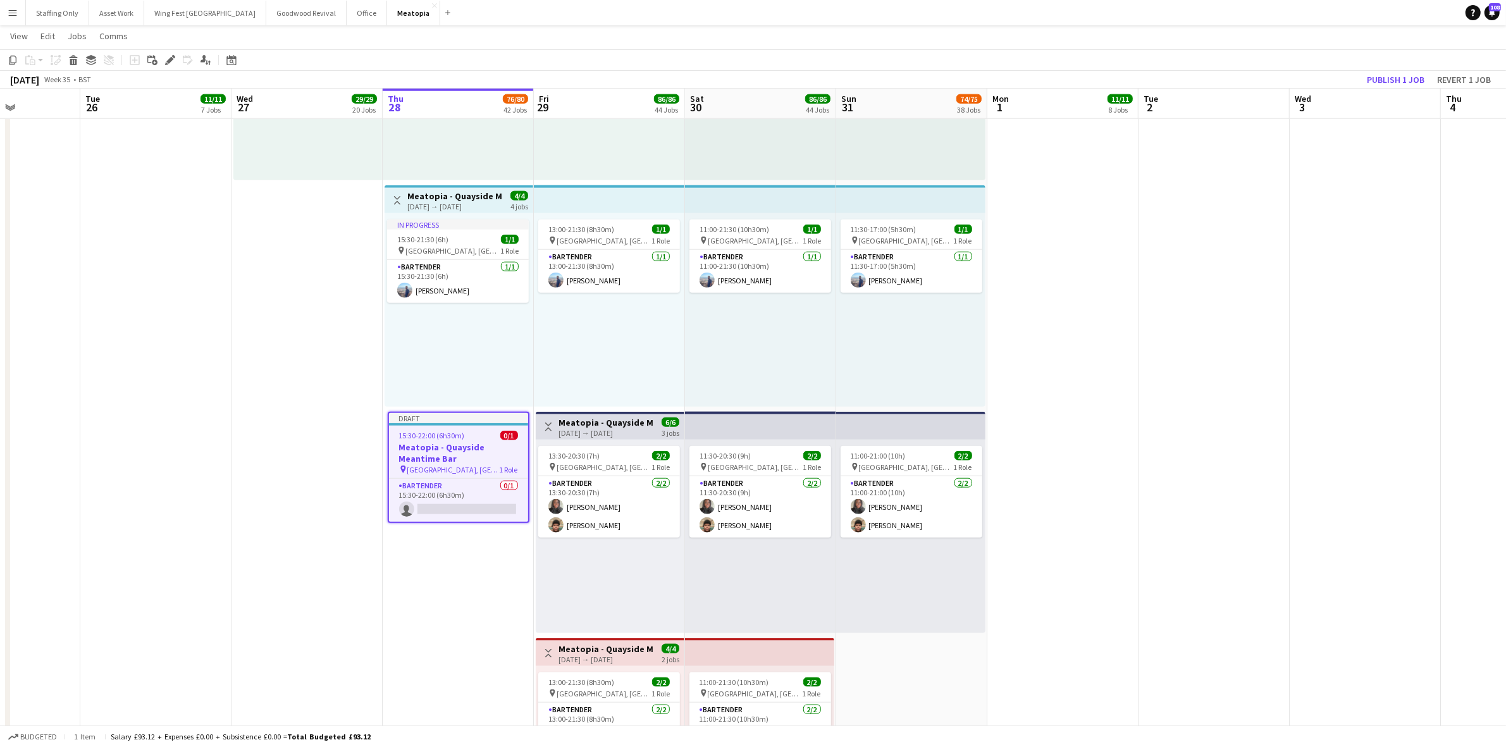
click at [1269, 263] on app-date-cell at bounding box center [1213, 409] width 151 height 911
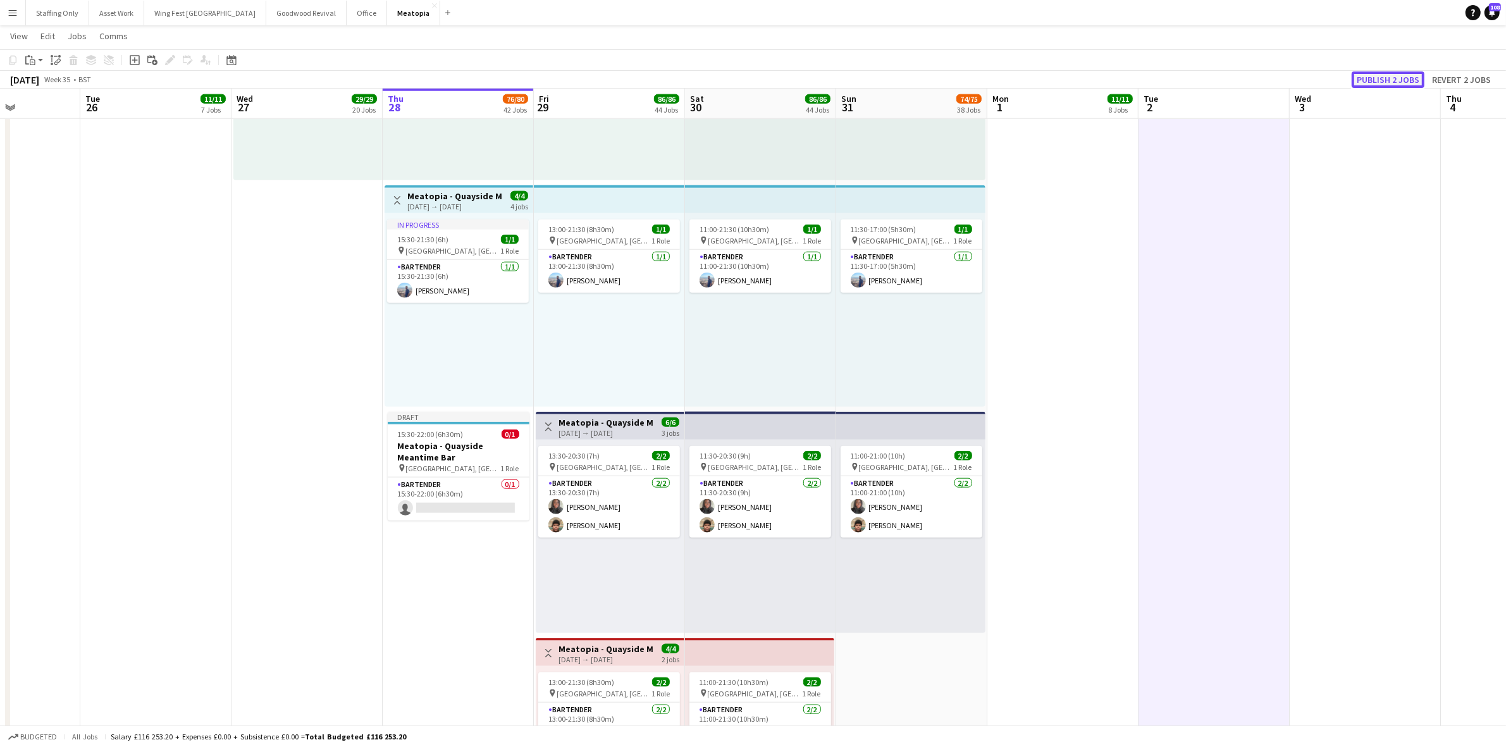
click at [1375, 79] on button "Publish 2 jobs" at bounding box center [1387, 79] width 73 height 16
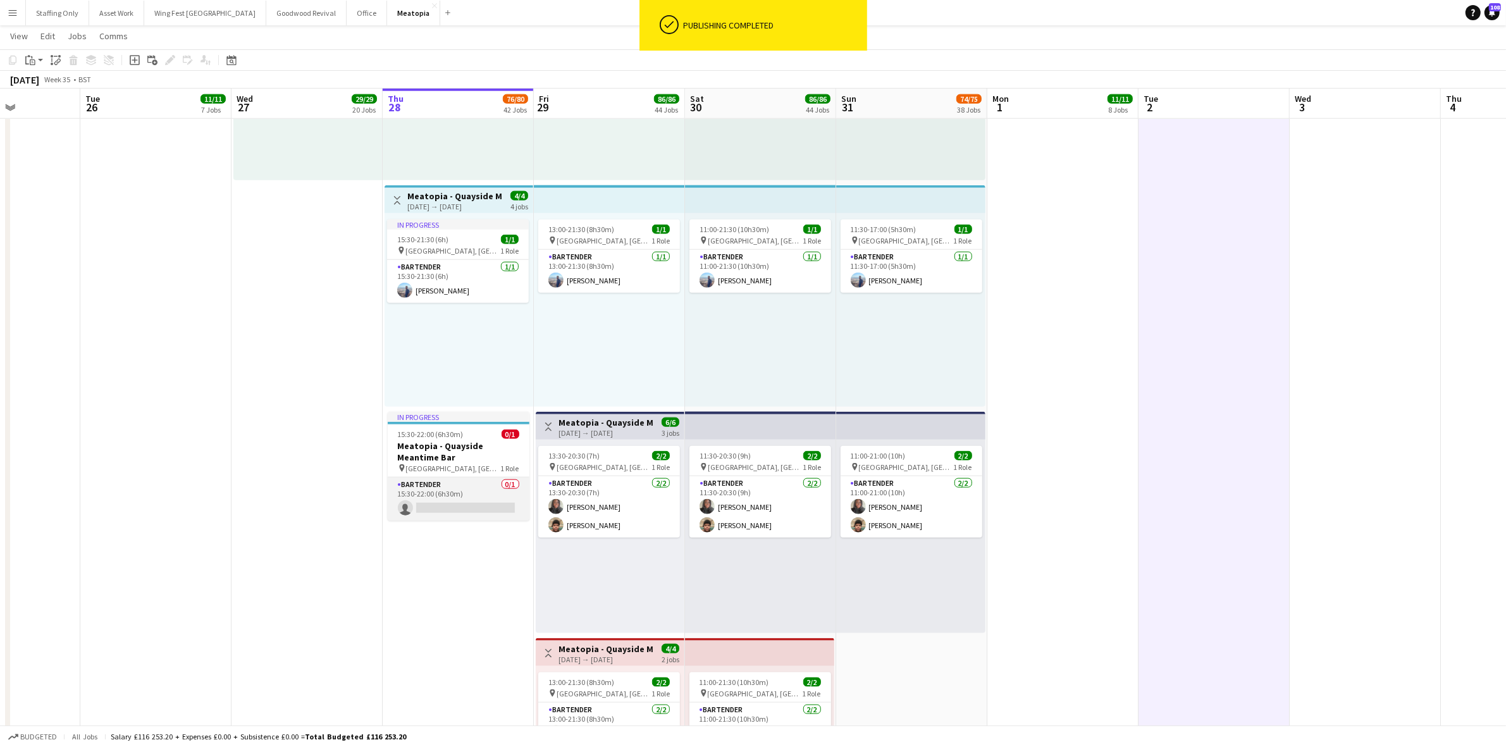
click at [453, 503] on app-card-role "Bartender 0/1 15:30-22:00 (6h30m) single-neutral-actions" at bounding box center [459, 498] width 142 height 43
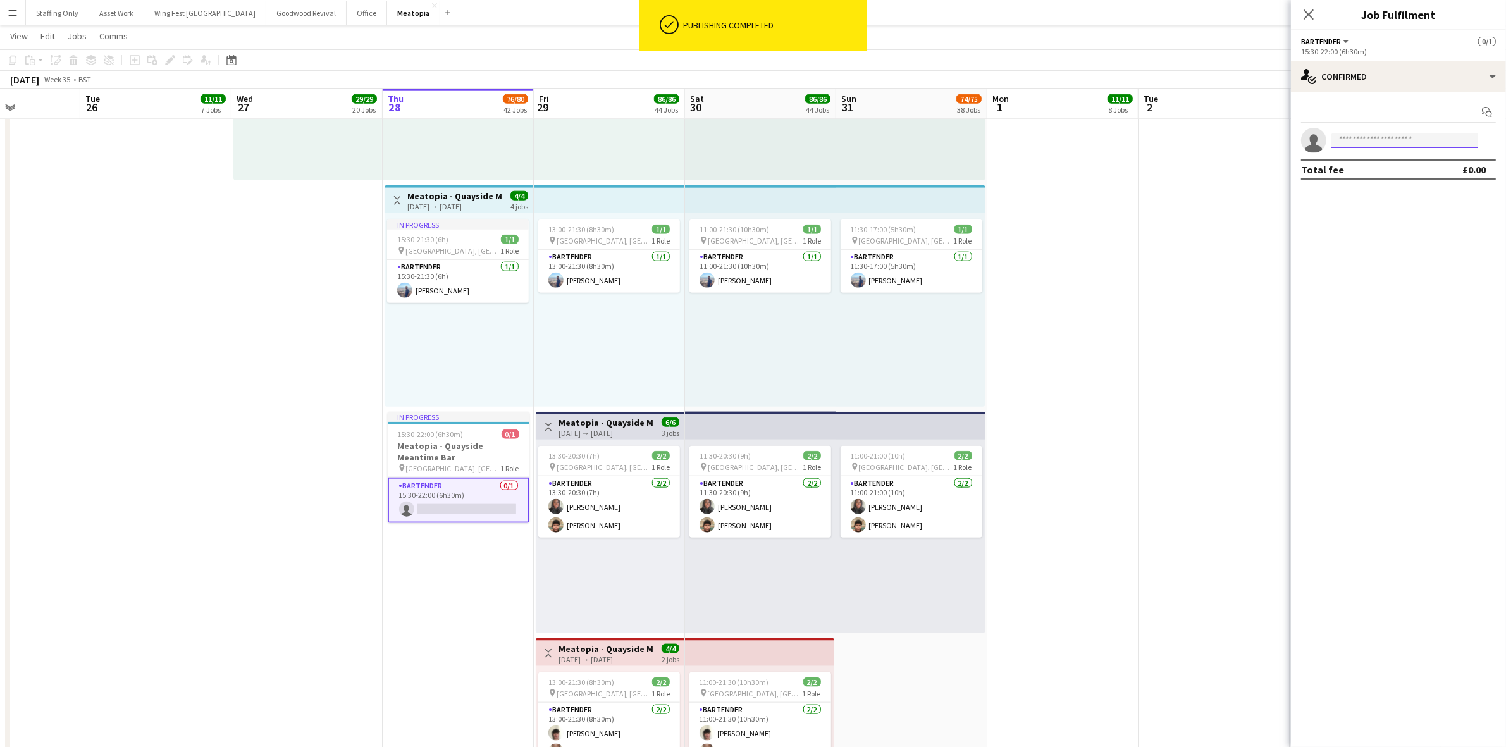
click at [1384, 140] on input at bounding box center [1404, 140] width 147 height 15
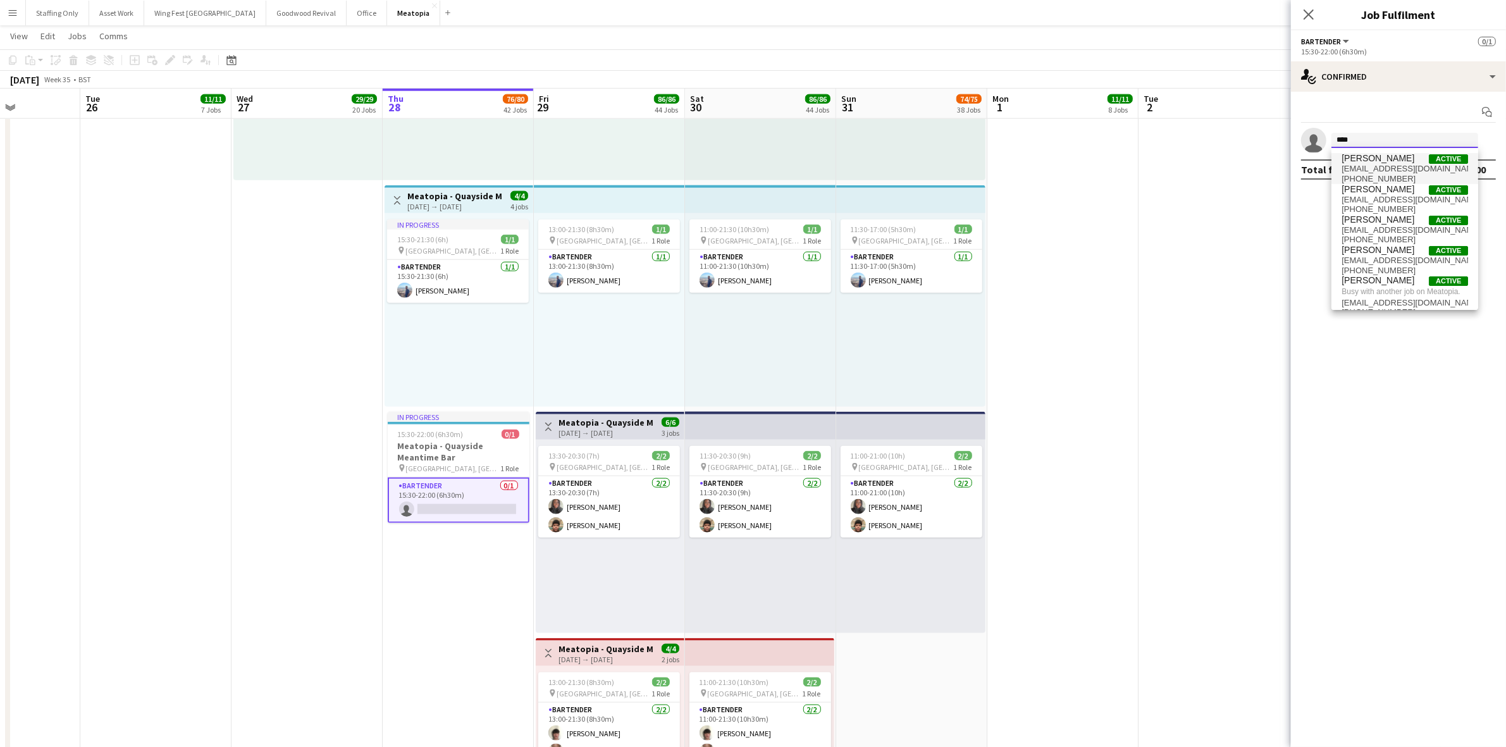
type input "****"
click at [1381, 164] on span "[EMAIL_ADDRESS][DOMAIN_NAME]" at bounding box center [1404, 169] width 126 height 10
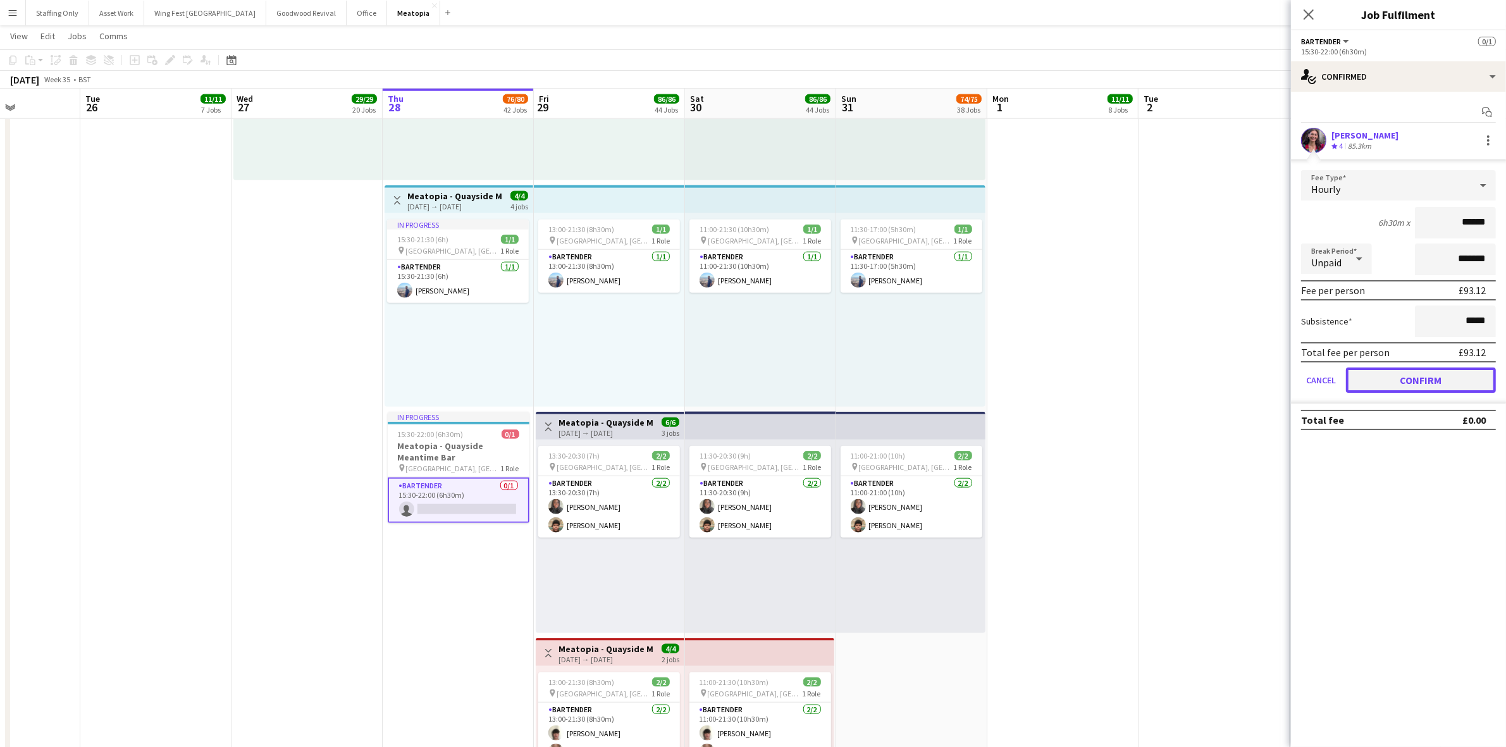
click at [1412, 378] on button "Confirm" at bounding box center [1421, 379] width 150 height 25
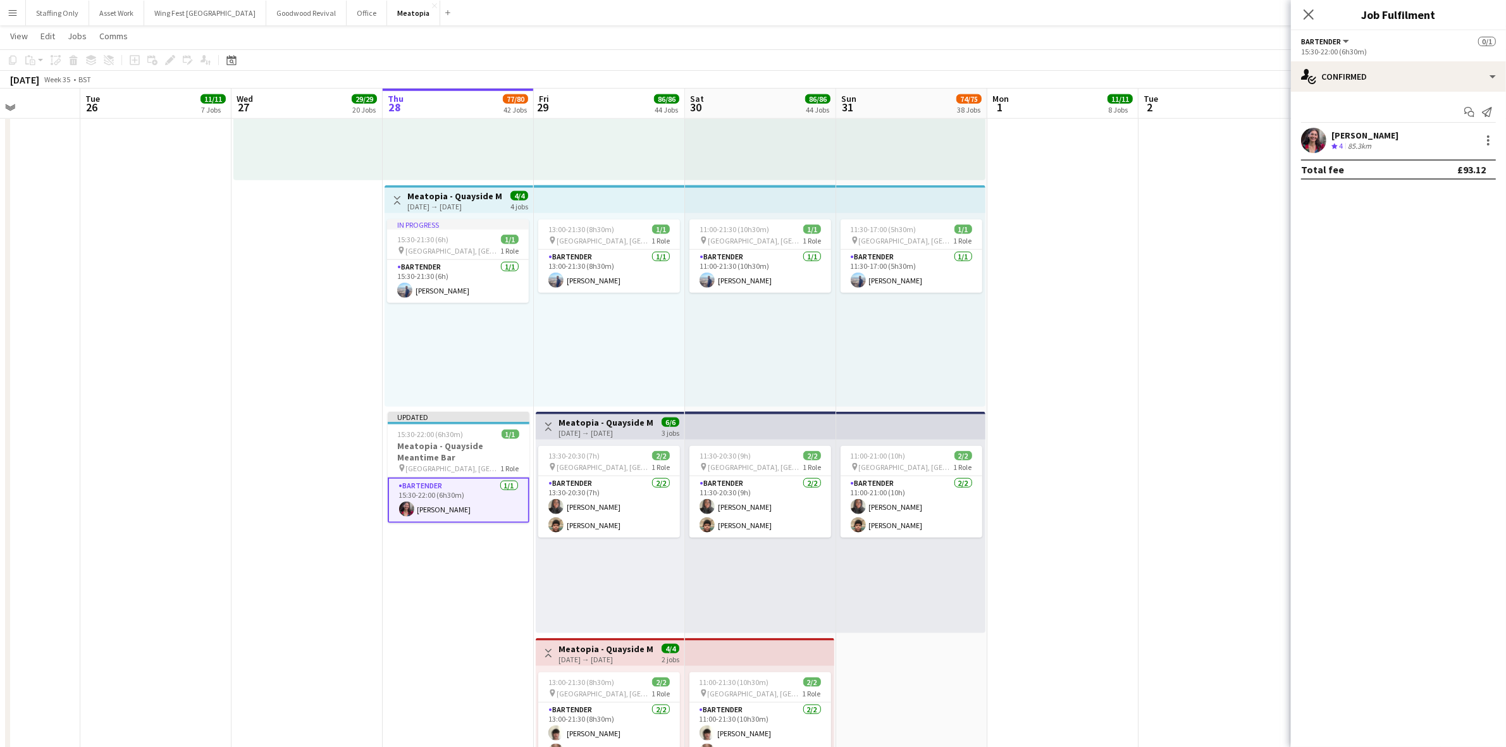
click at [1171, 343] on app-date-cell at bounding box center [1213, 409] width 151 height 911
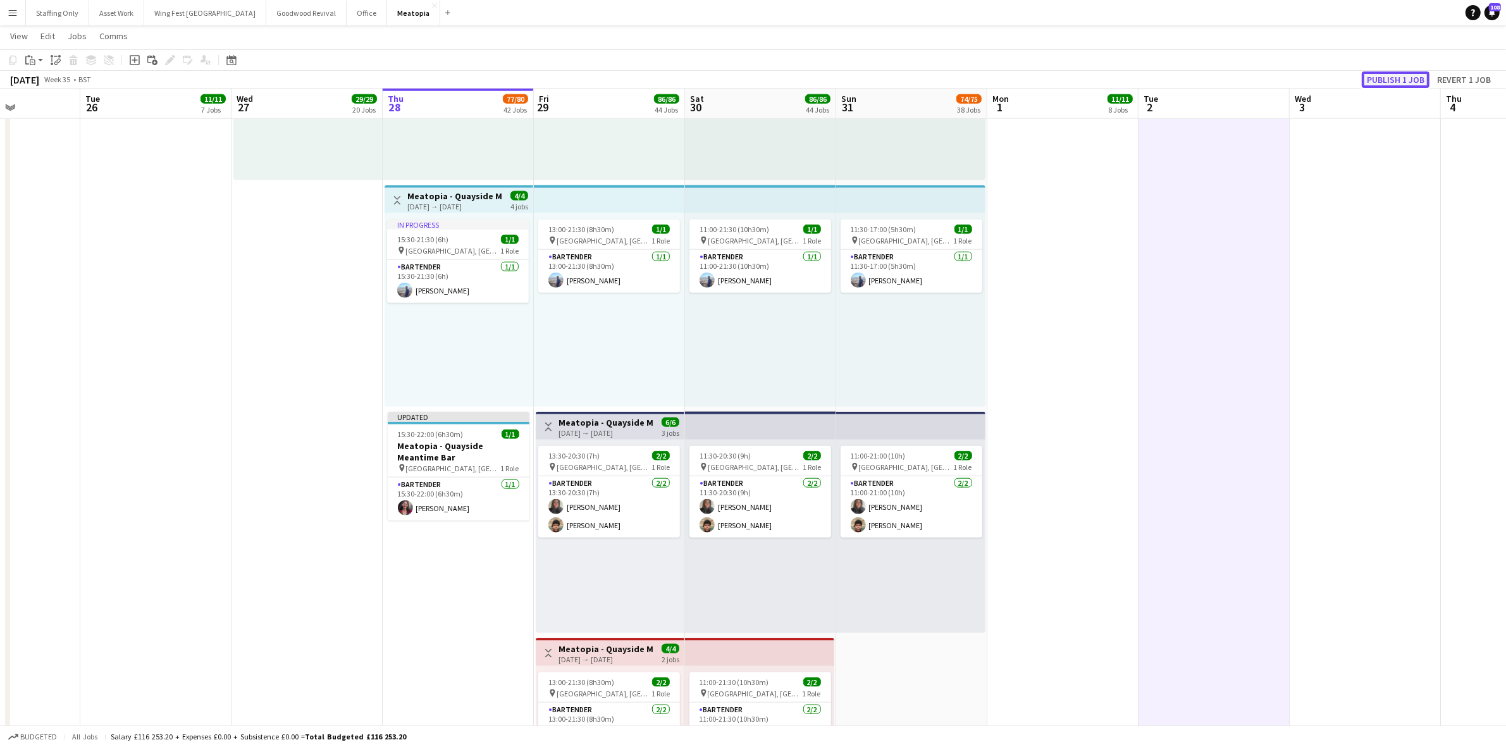
click at [1411, 76] on button "Publish 1 job" at bounding box center [1396, 79] width 68 height 16
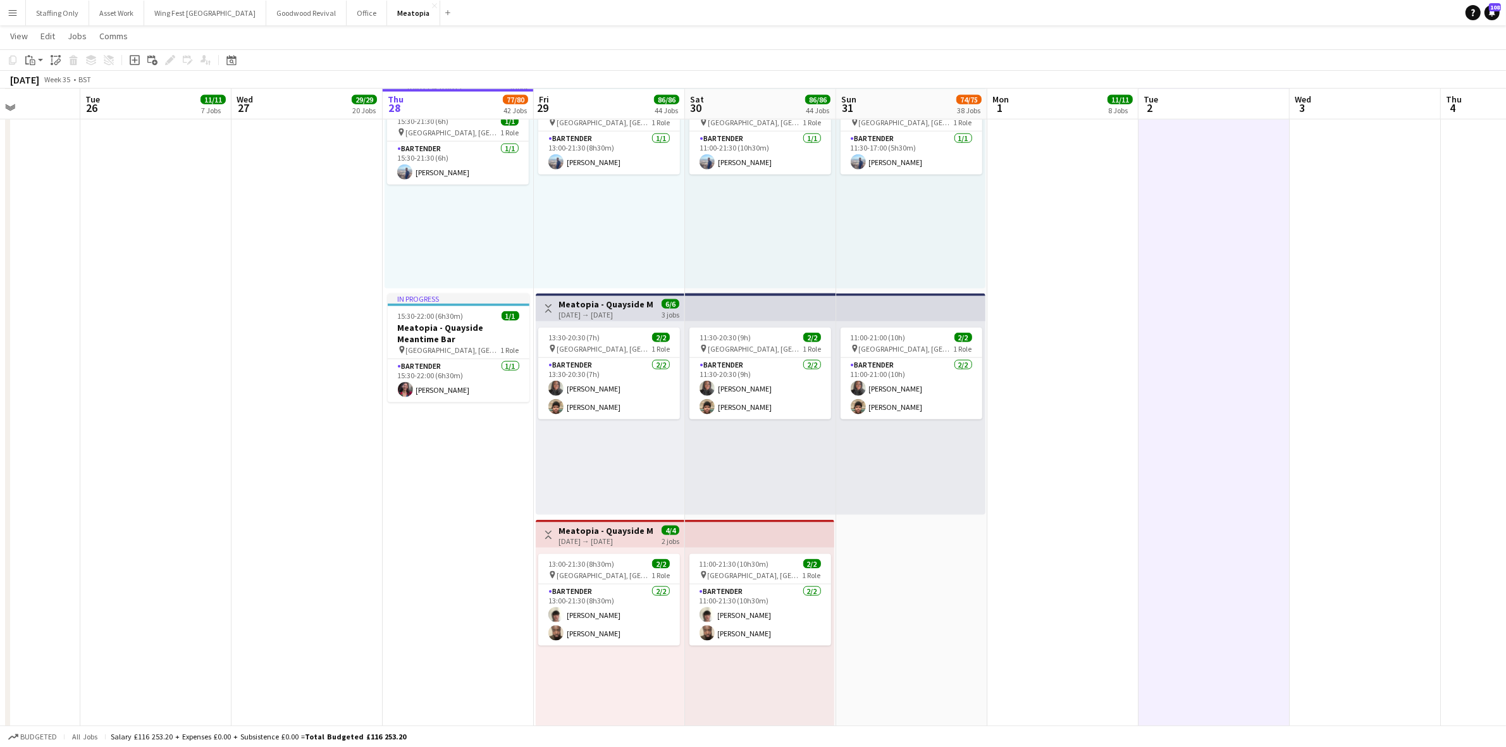
scroll to position [7943, 0]
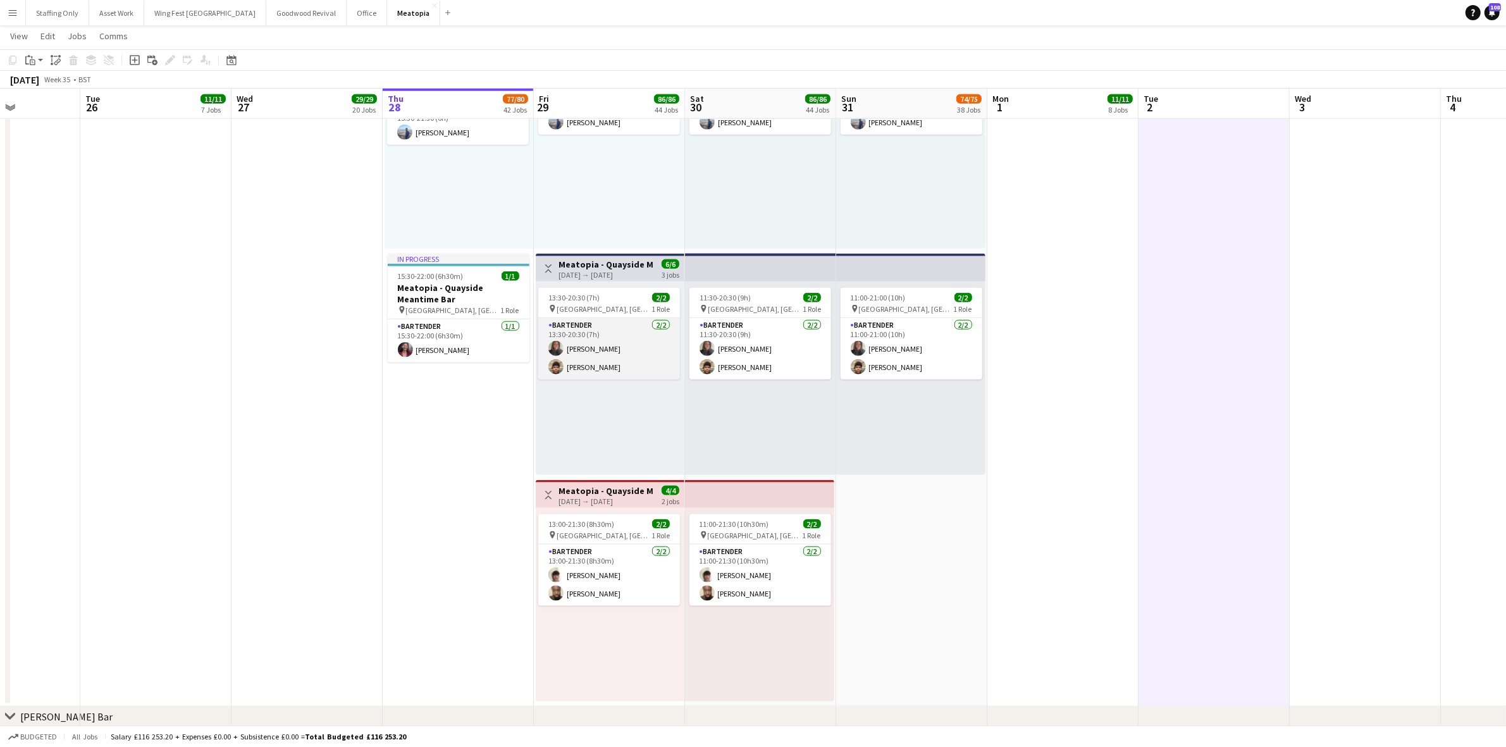
click at [552, 362] on app-user-avatar at bounding box center [555, 366] width 15 height 15
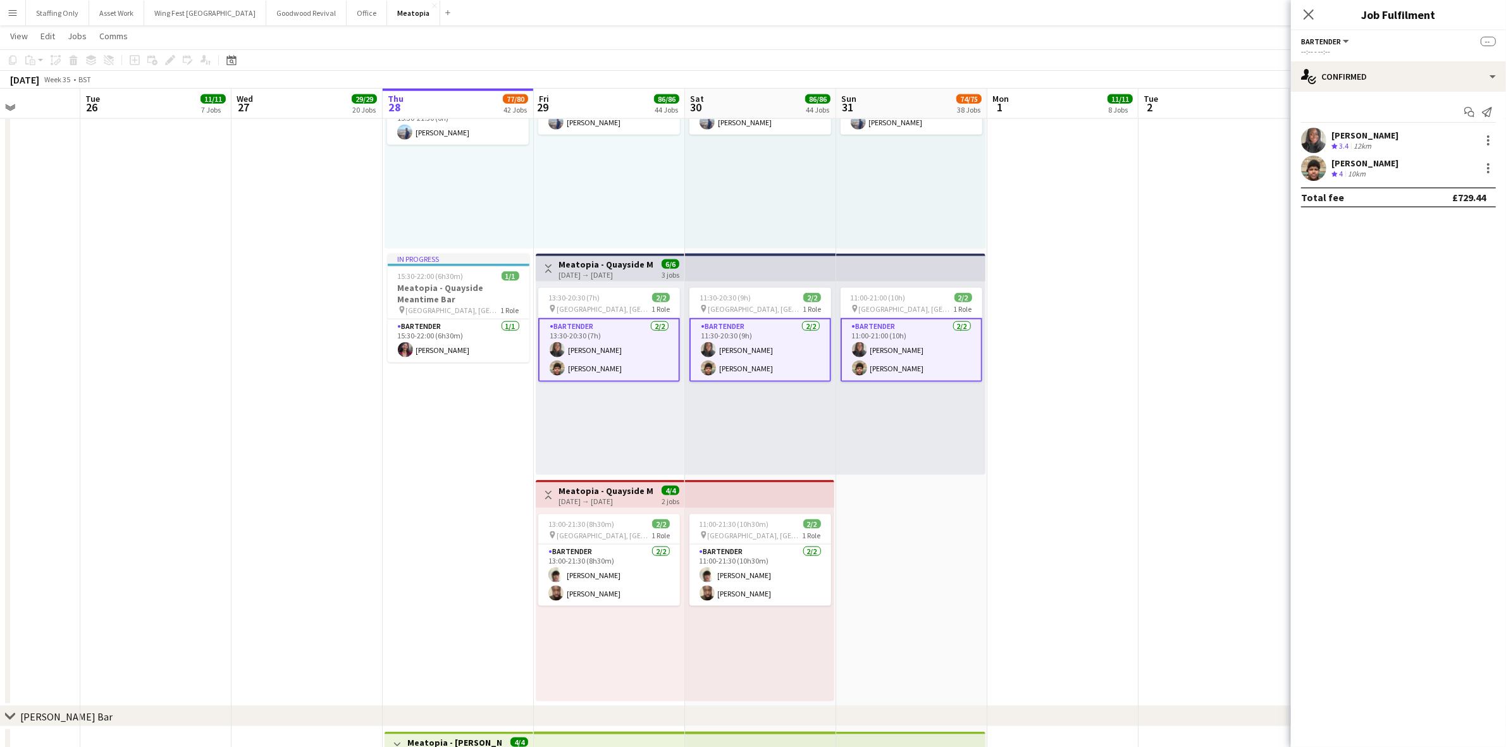
click at [1310, 164] on app-user-avatar at bounding box center [1313, 168] width 25 height 25
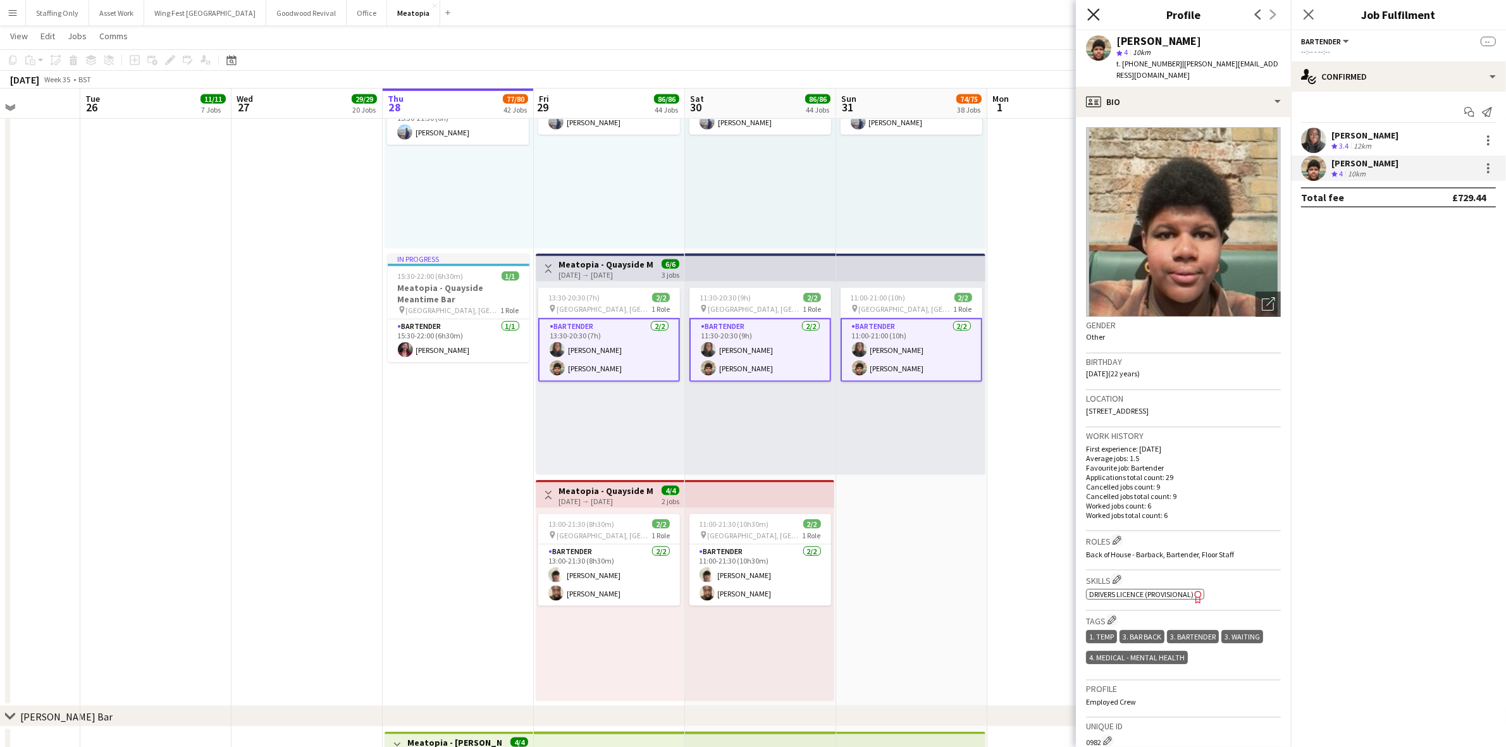
click at [1095, 11] on icon "Close pop-in" at bounding box center [1093, 14] width 12 height 12
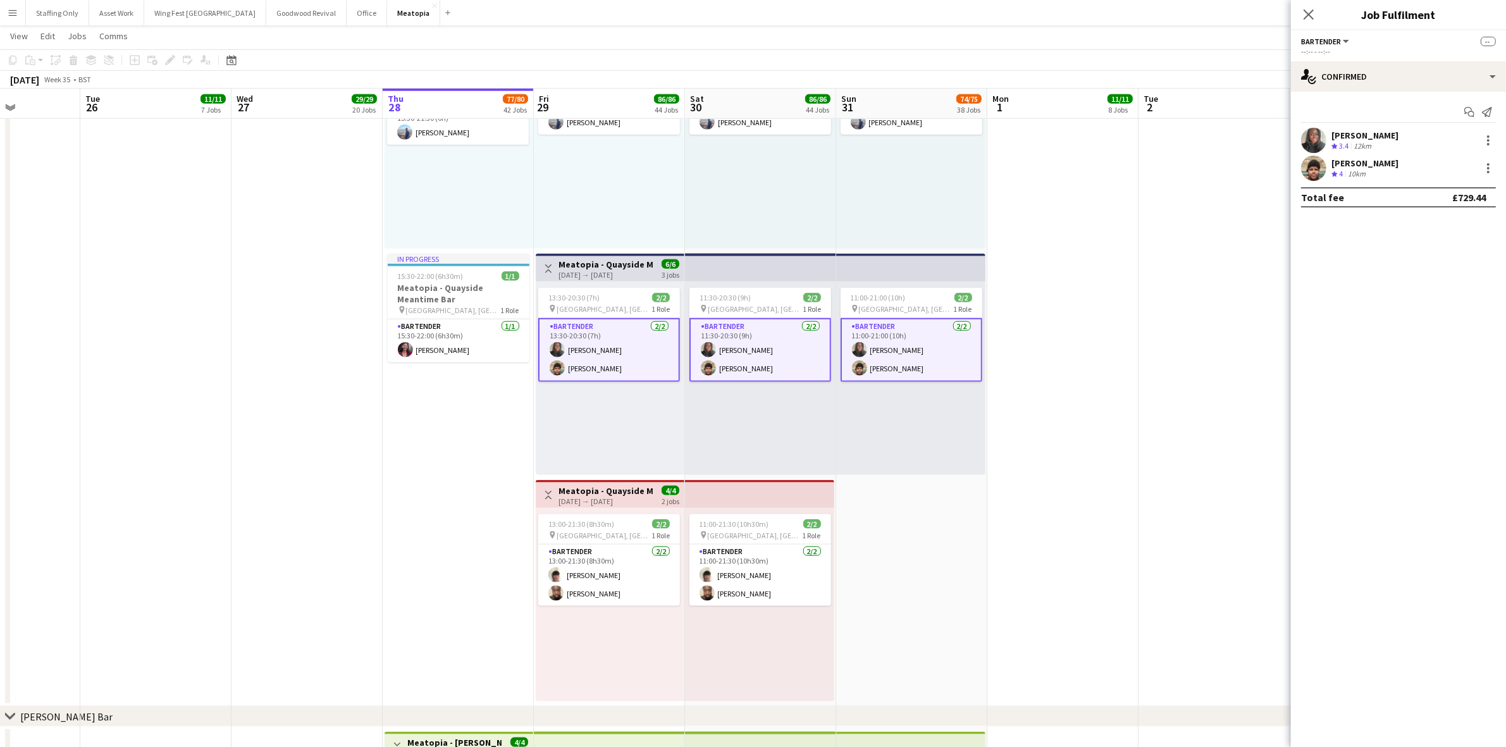
click at [1167, 275] on app-date-cell at bounding box center [1213, 251] width 151 height 911
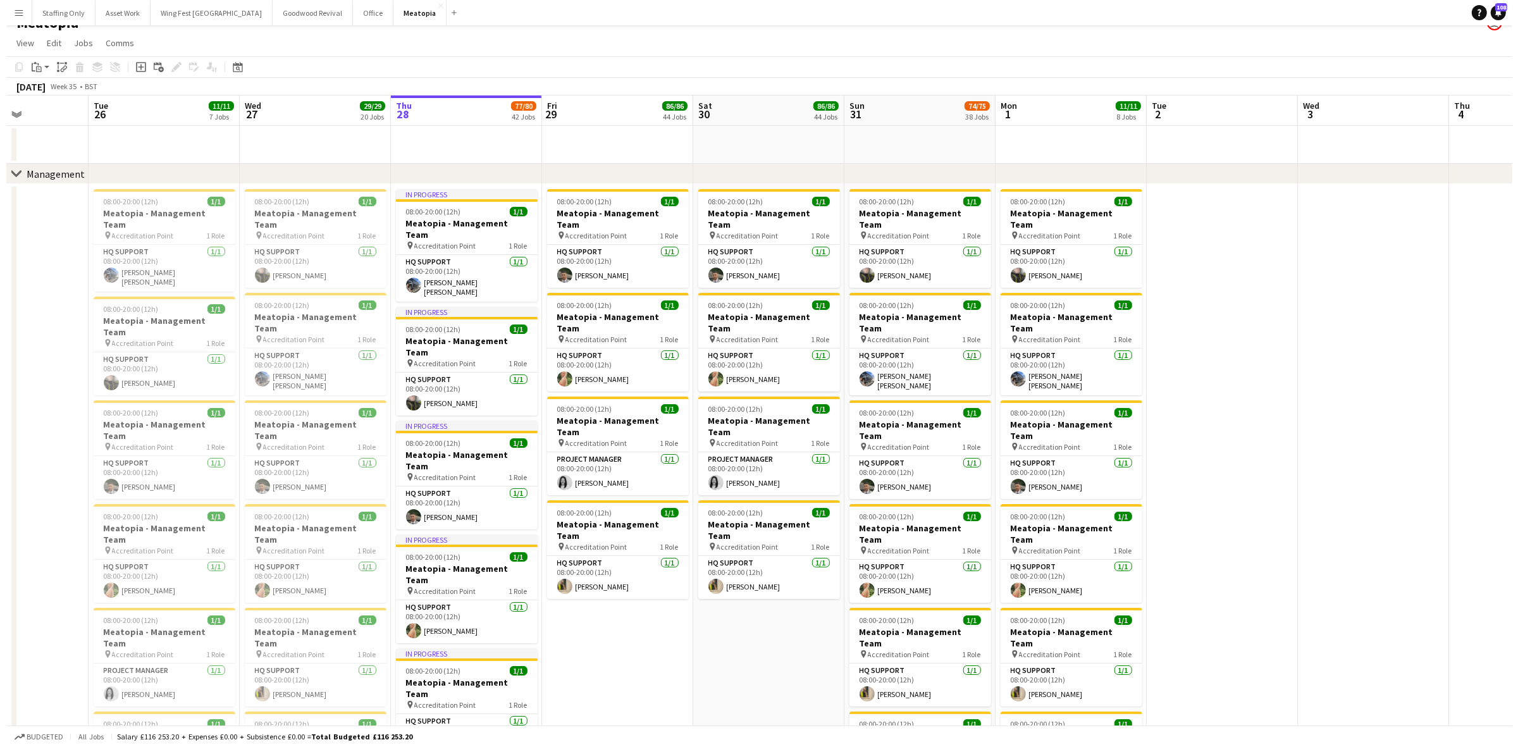
scroll to position [0, 0]
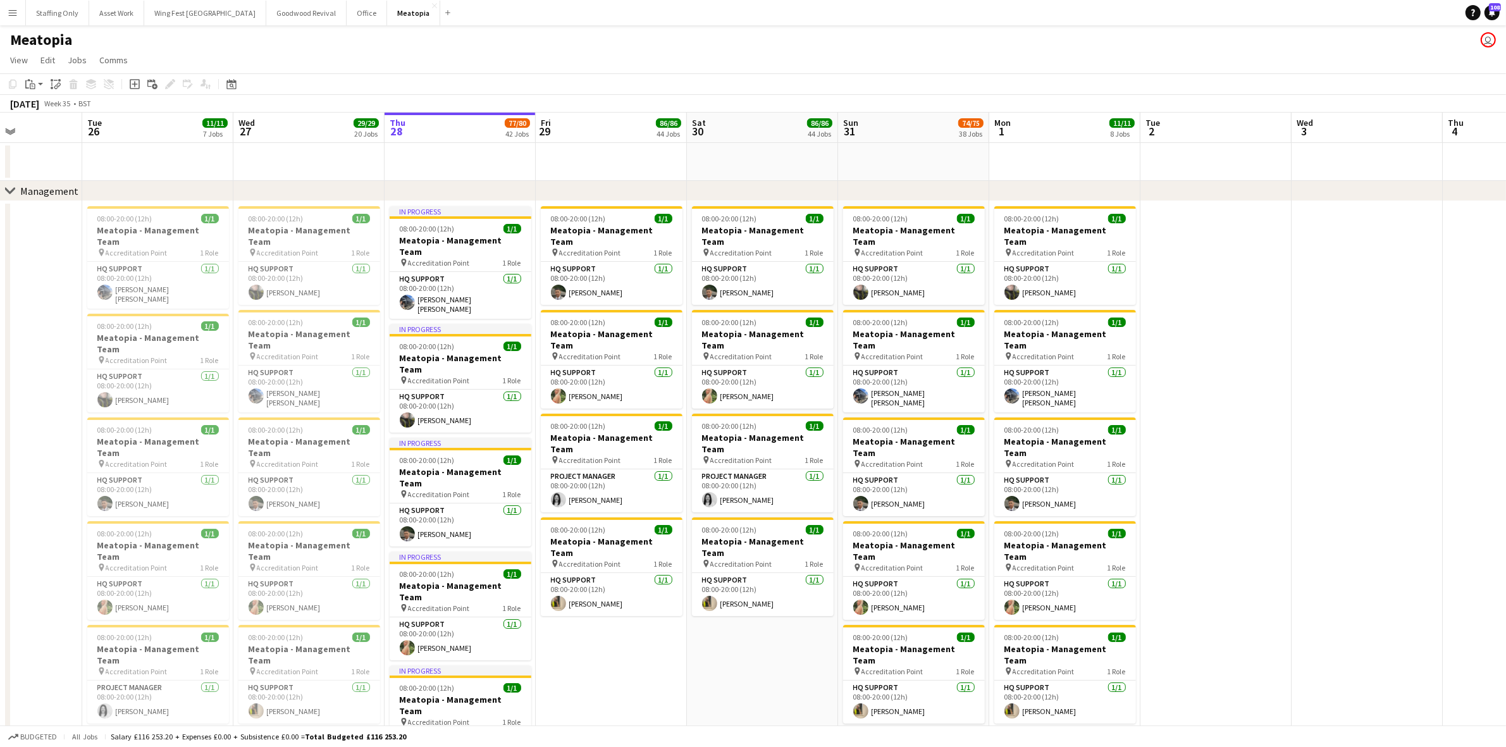
click at [8, 20] on button "Menu" at bounding box center [12, 12] width 25 height 25
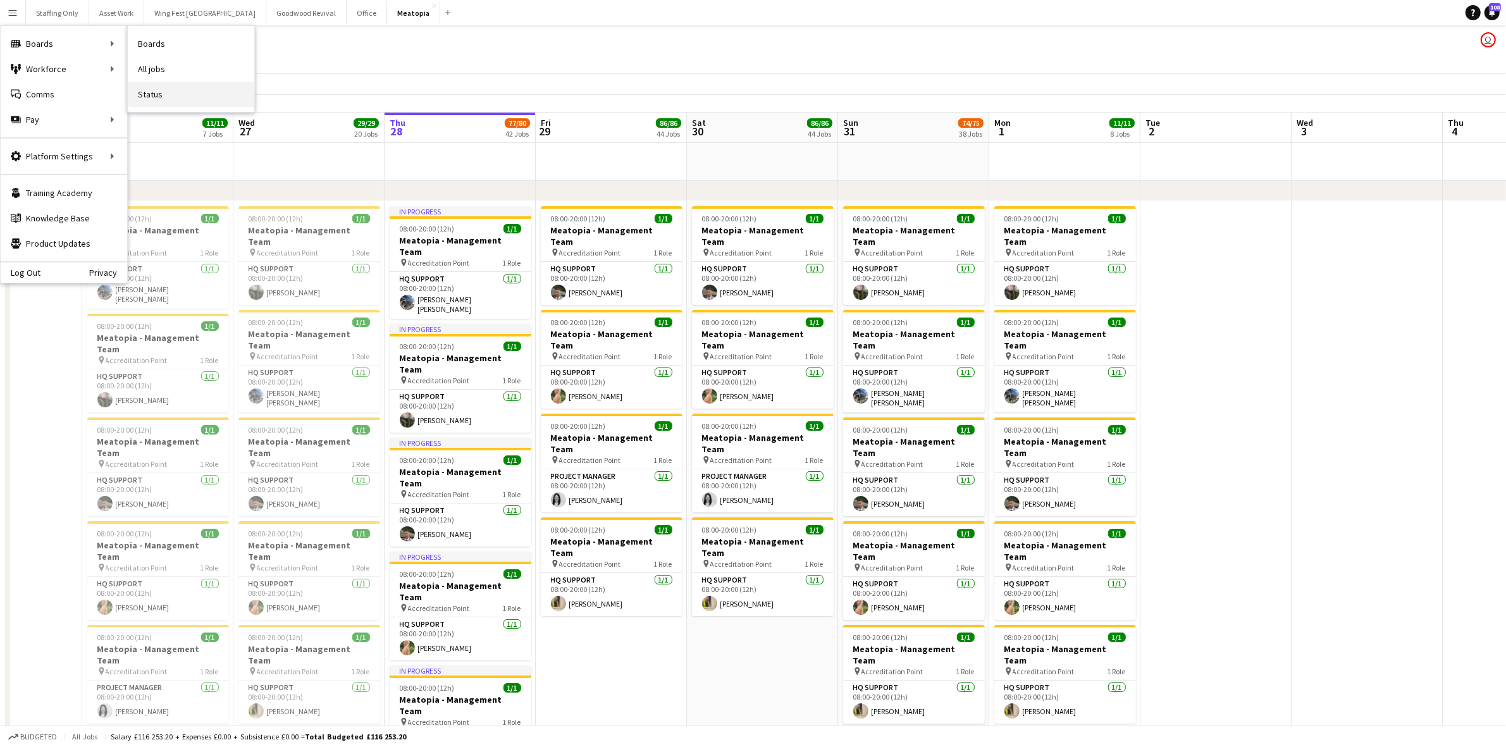
click at [175, 94] on link "Status" at bounding box center [191, 94] width 126 height 25
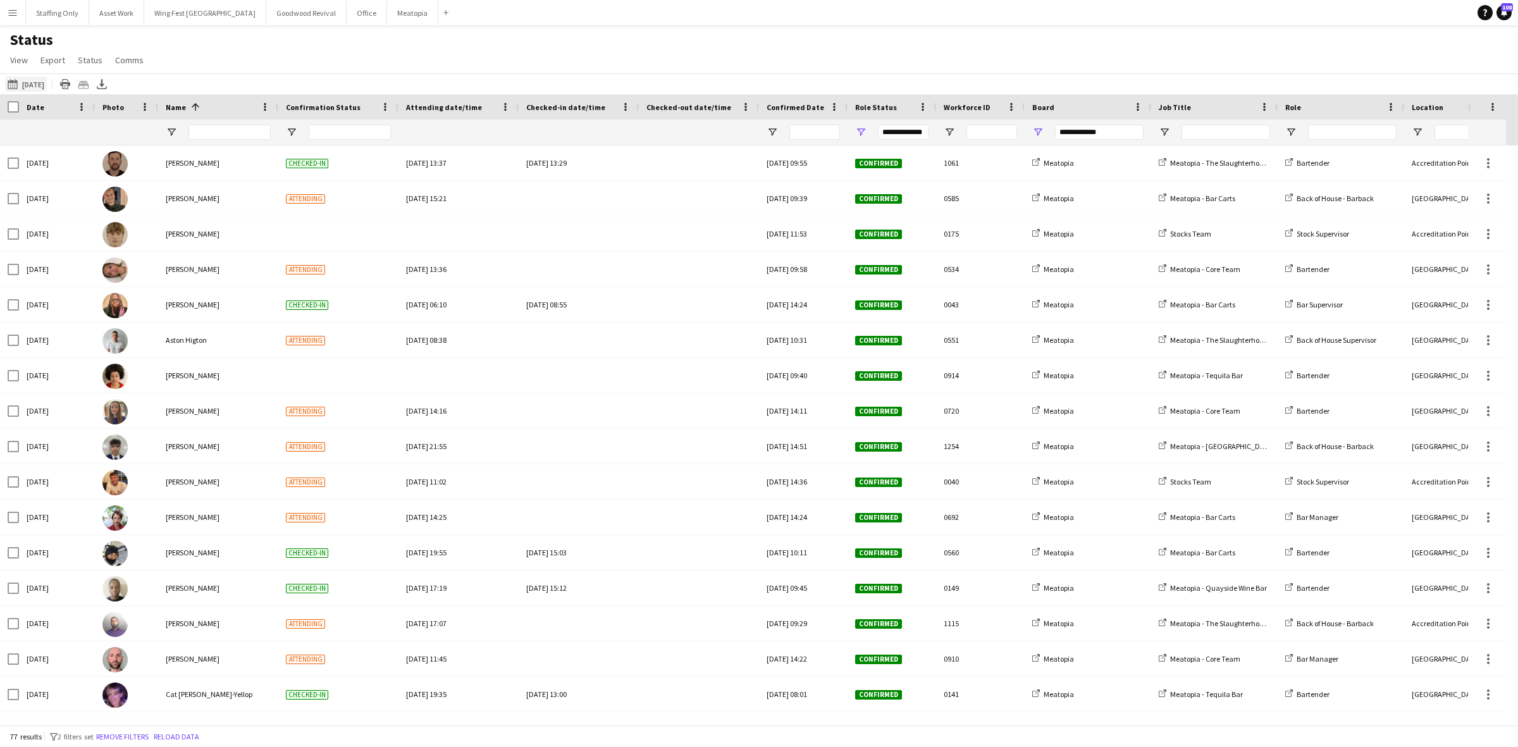
drag, startPoint x: 38, startPoint y: 65, endPoint x: 33, endPoint y: 77, distance: 12.5
click at [38, 68] on app-page-menu "View Views Default view New view Update view Delete view Edit name Customise vi…" at bounding box center [78, 61] width 156 height 24
click at [30, 83] on button "[DATE] to [DATE] [DATE]" at bounding box center [26, 84] width 42 height 15
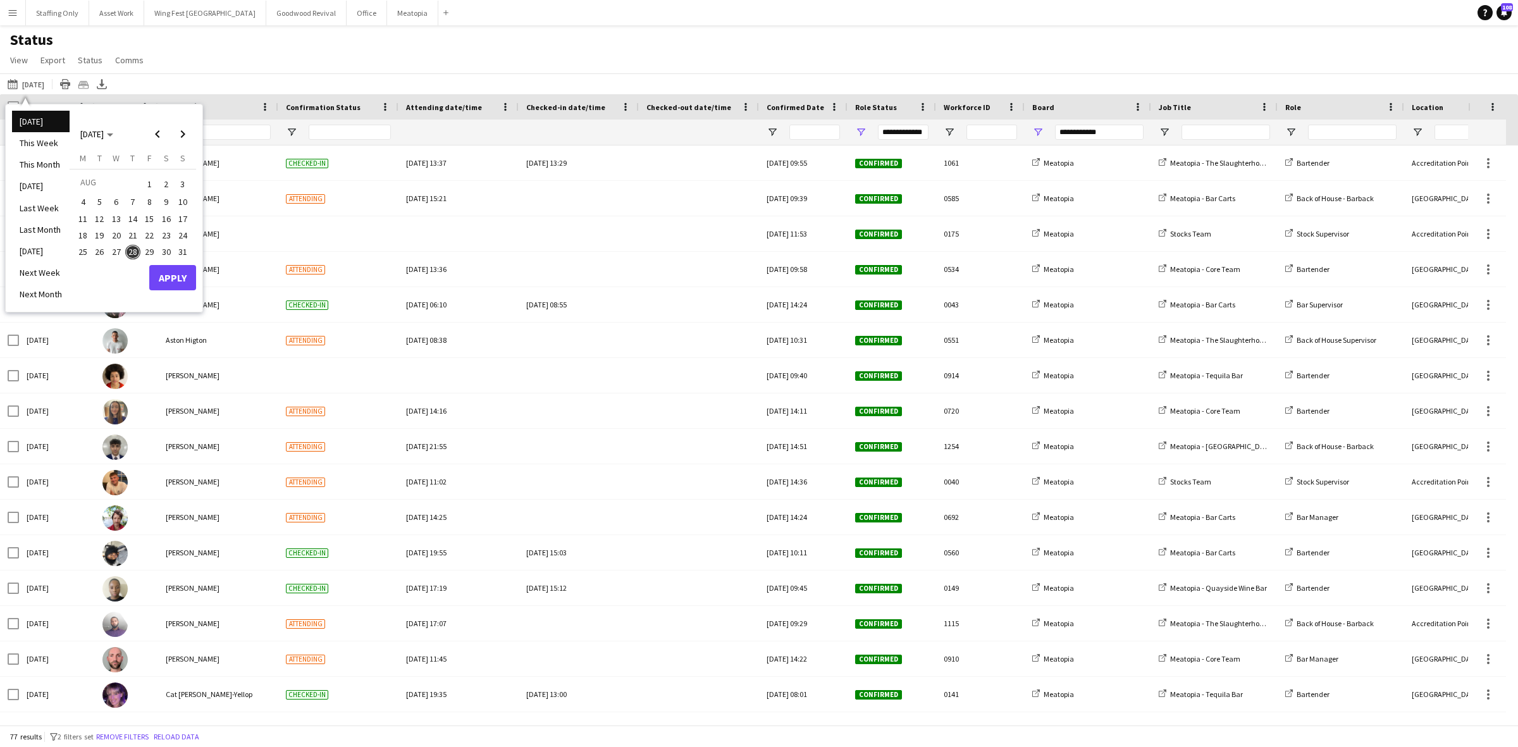
click at [149, 256] on span "29" at bounding box center [149, 252] width 15 height 15
click at [168, 278] on button "Apply" at bounding box center [172, 277] width 47 height 25
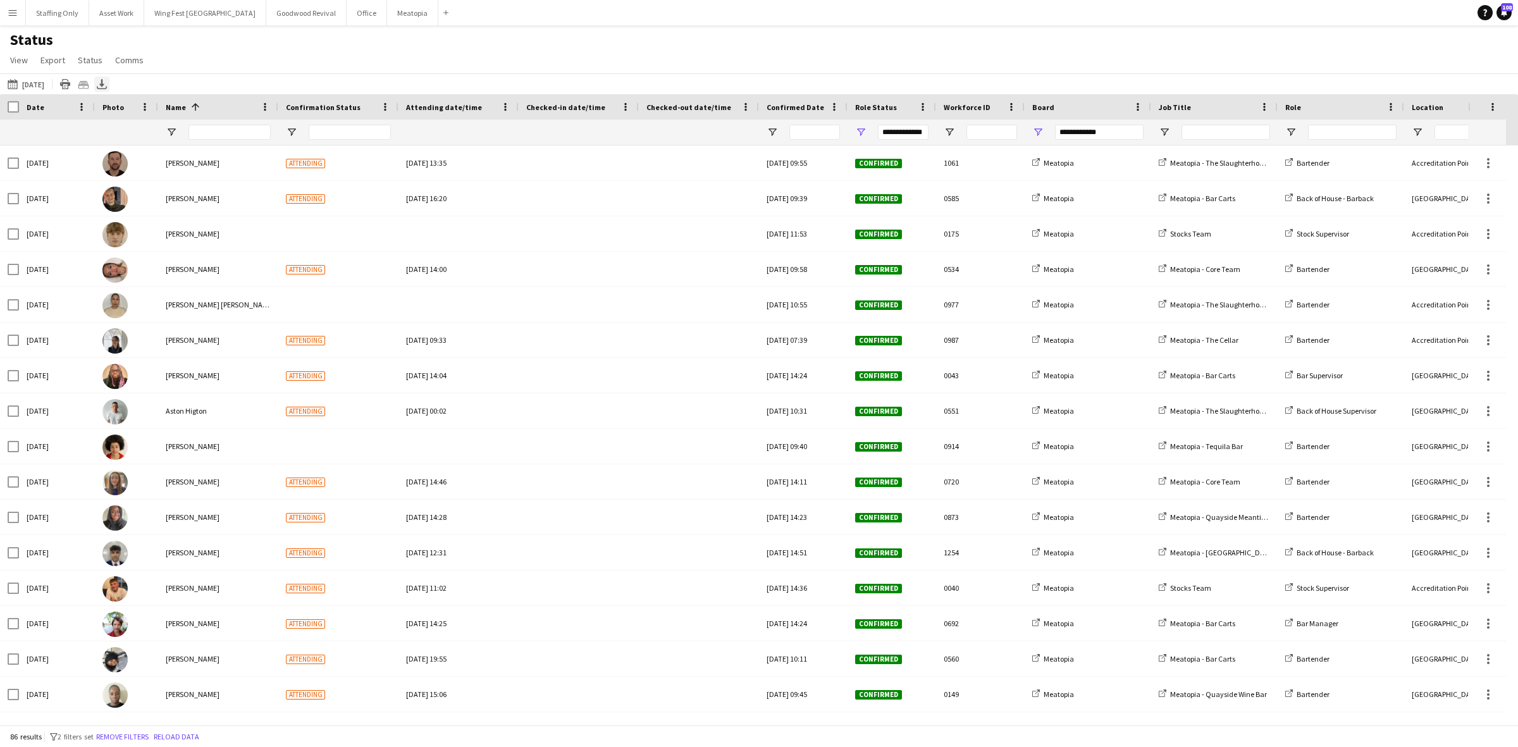
click at [104, 83] on icon at bounding box center [101, 83] width 5 height 8
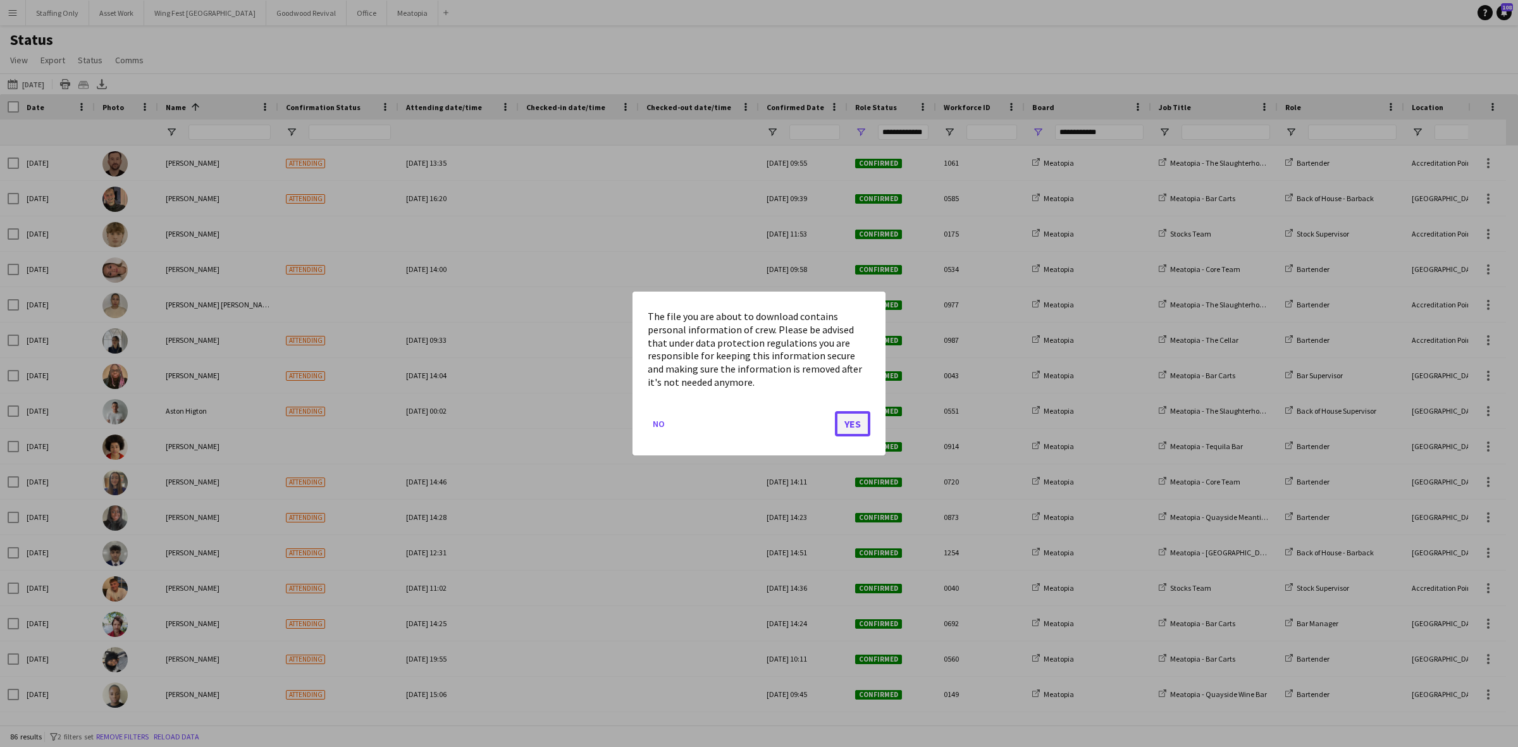
click at [857, 424] on button "Yes" at bounding box center [852, 423] width 35 height 25
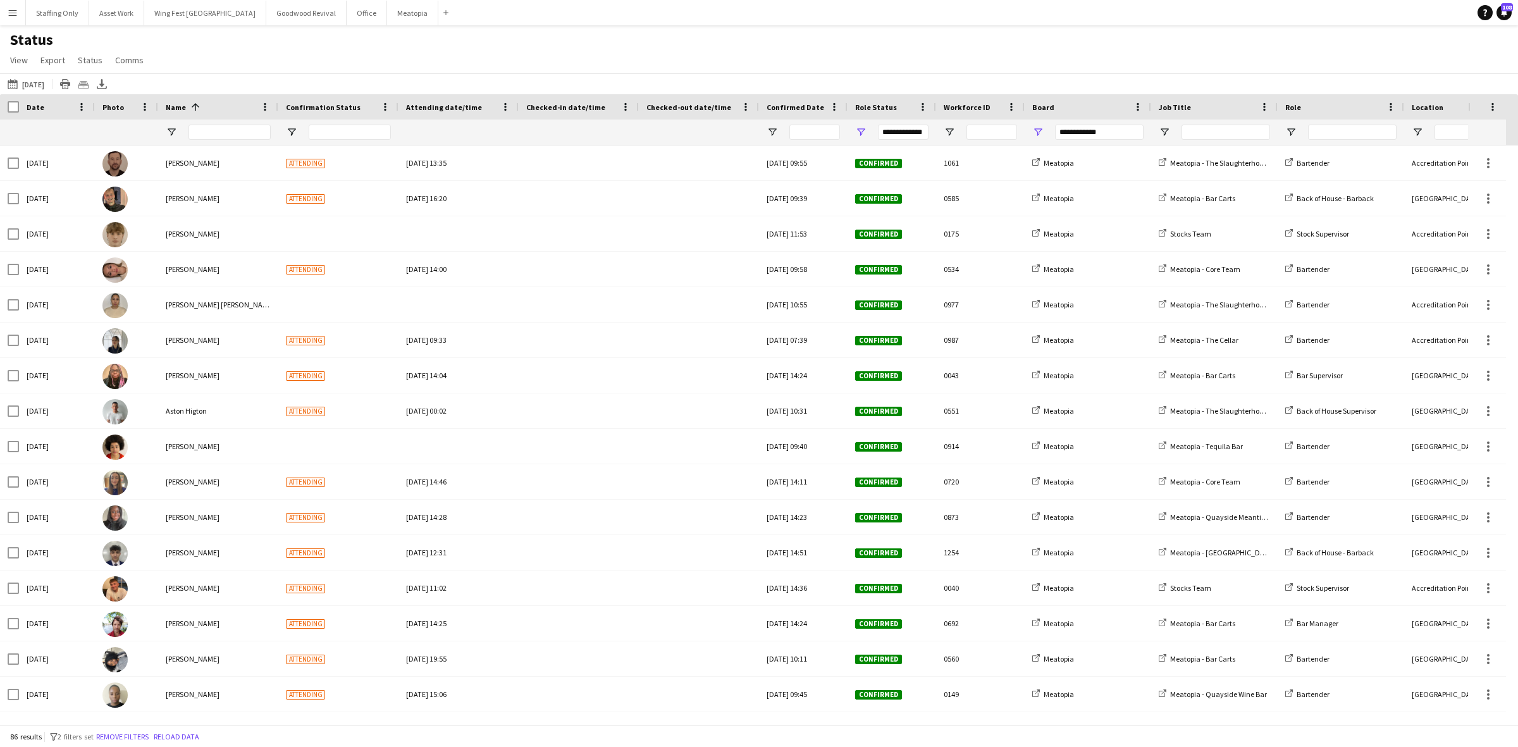
click at [1186, 106] on span "Job Title" at bounding box center [1175, 106] width 32 height 9
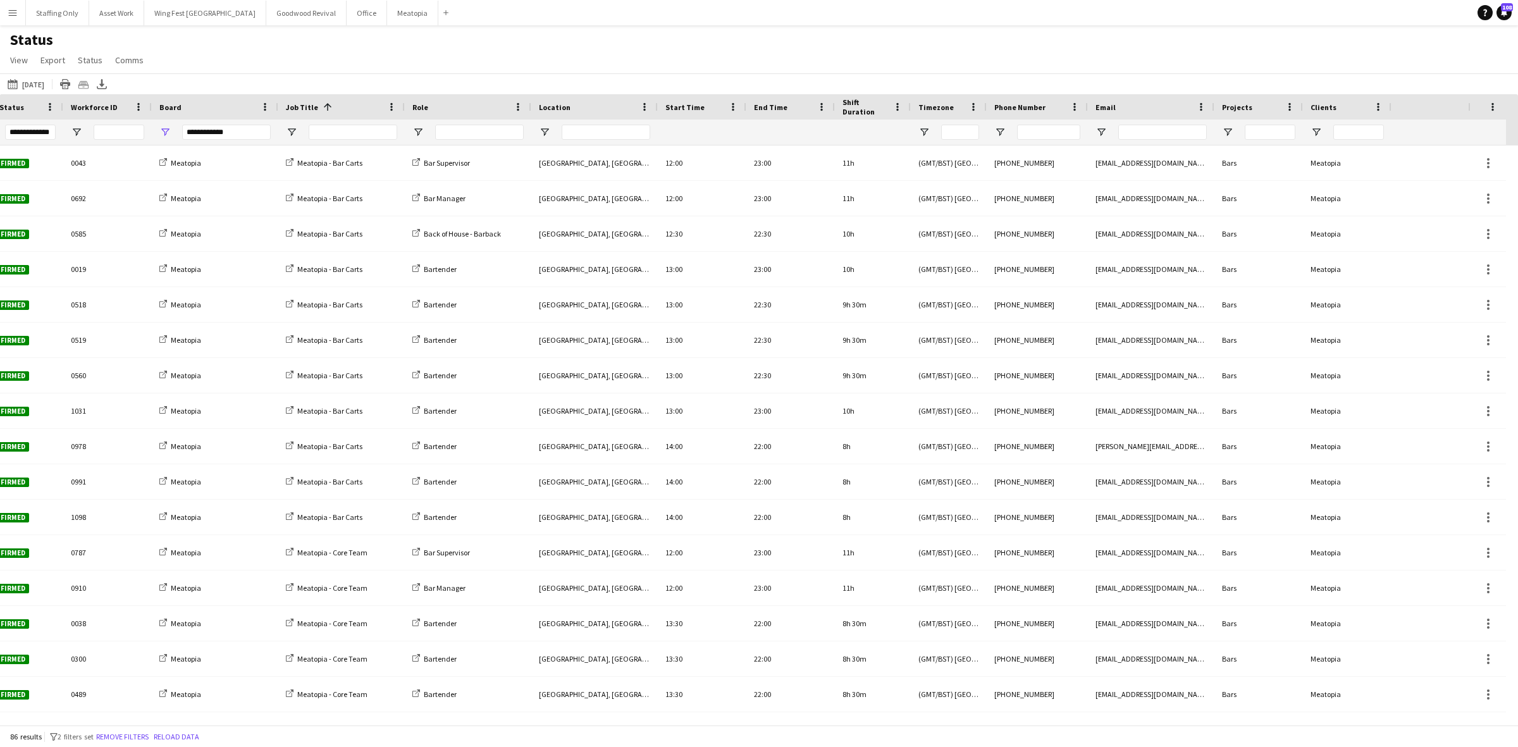
scroll to position [0, 457]
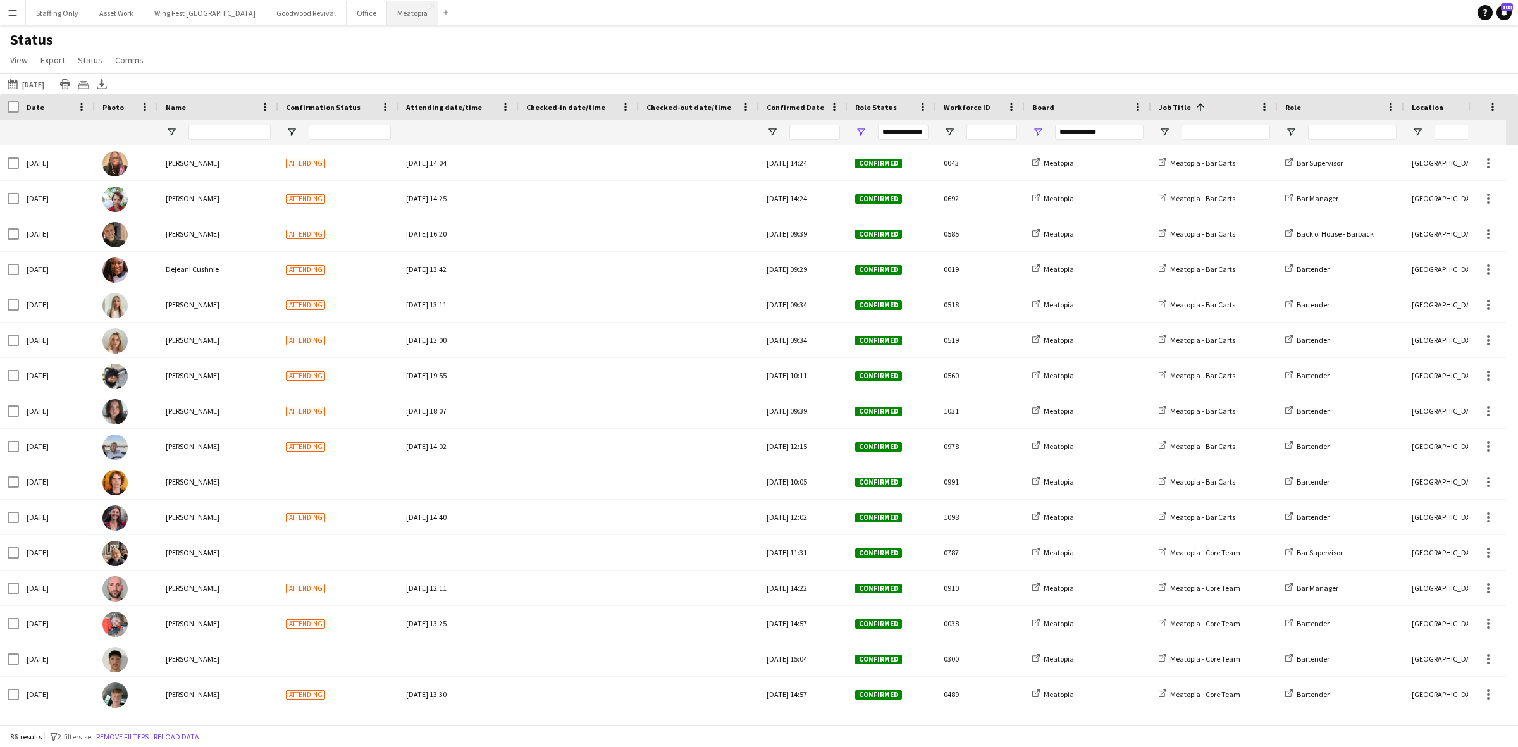
click at [387, 20] on button "Meatopia Close" at bounding box center [412, 13] width 51 height 25
